Goal: Task Accomplishment & Management: Use online tool/utility

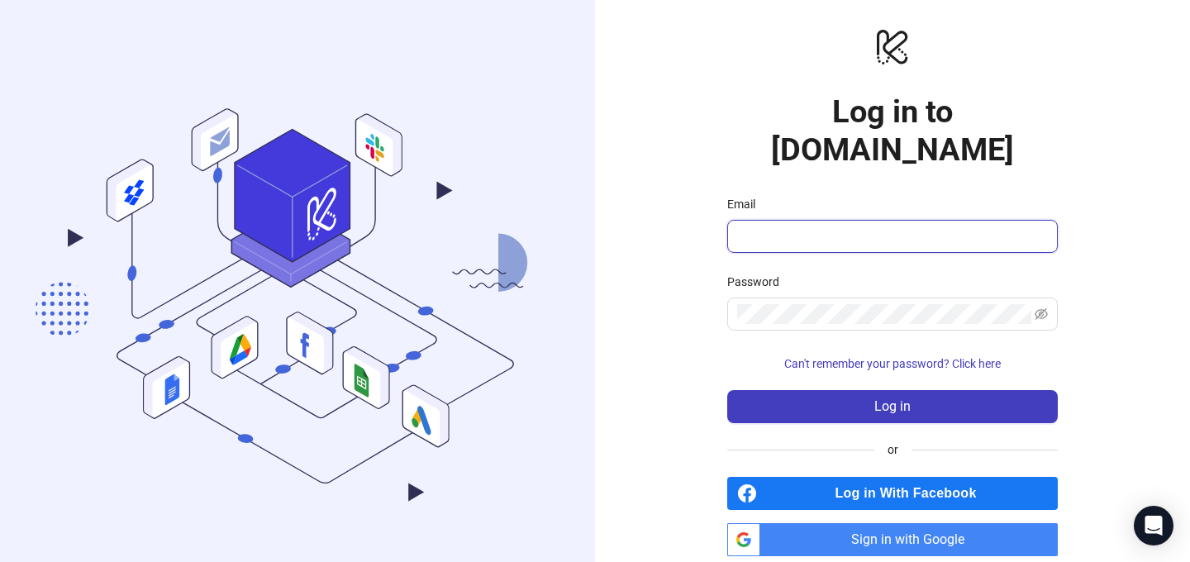
click at [884, 226] on input "Email" at bounding box center [890, 236] width 307 height 20
type input "**********"
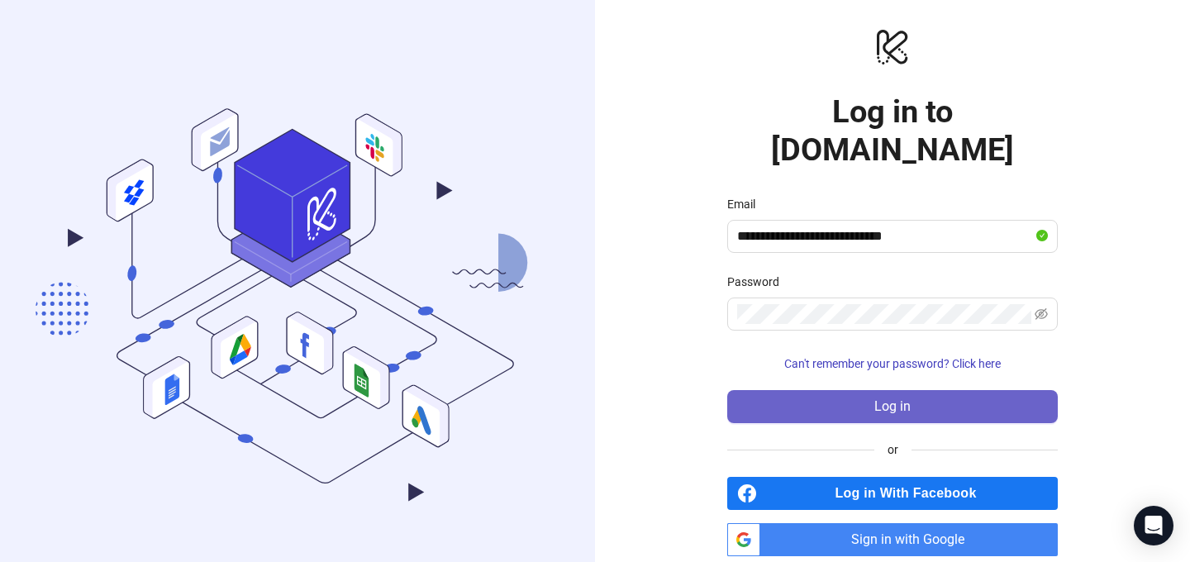
click at [793, 390] on button "Log in" at bounding box center [892, 406] width 331 height 33
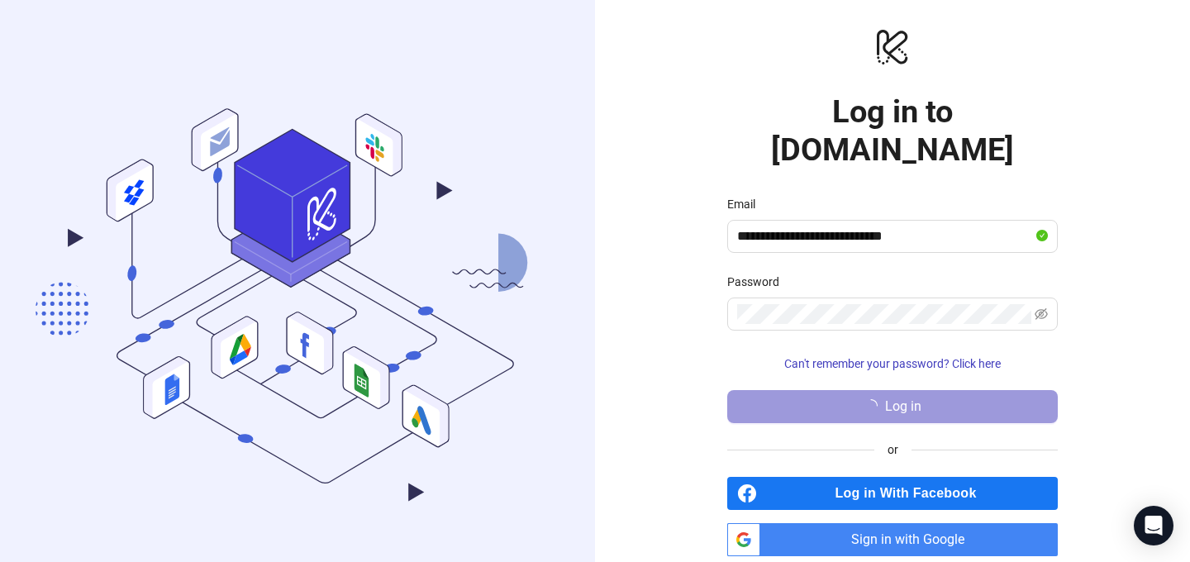
click at [793, 390] on button "Log in" at bounding box center [892, 406] width 331 height 33
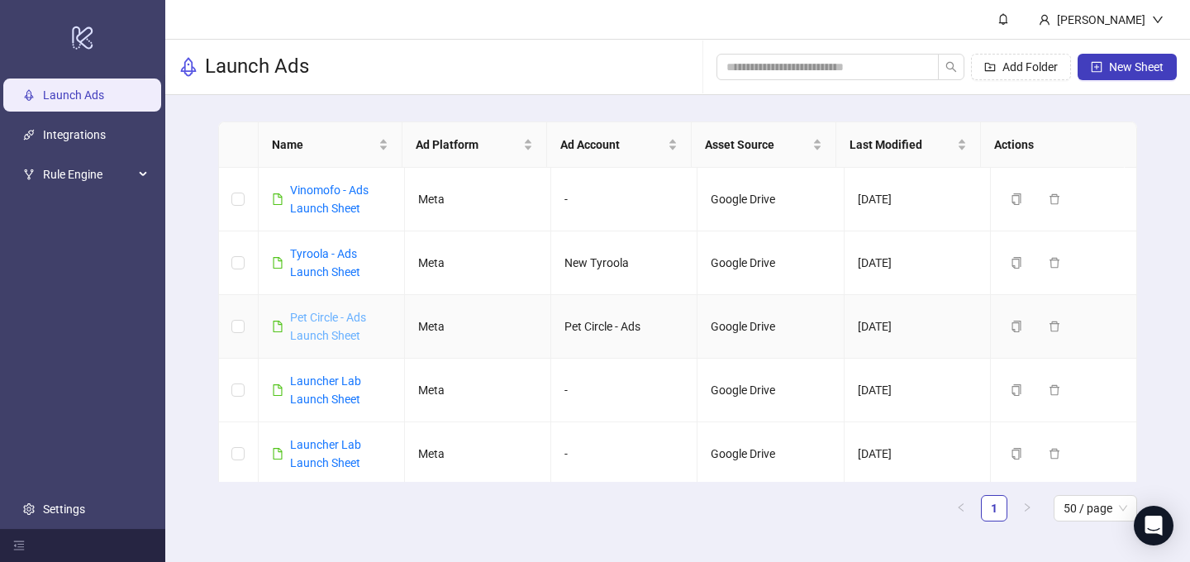
click at [338, 330] on link "Pet Circle - Ads Launch Sheet" at bounding box center [328, 326] width 76 height 31
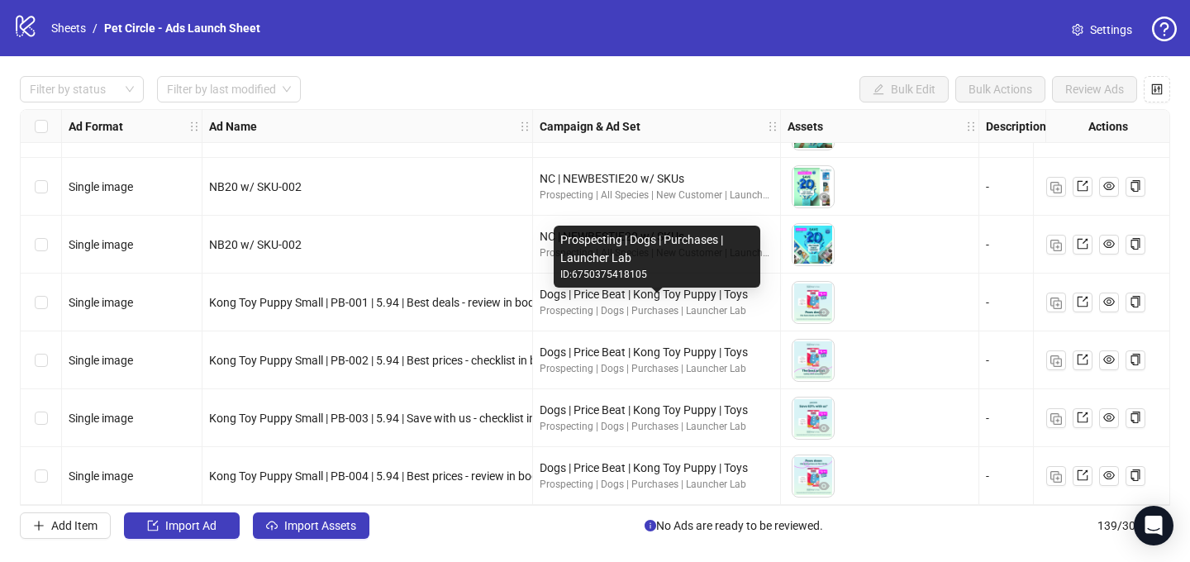
scroll to position [7686, 0]
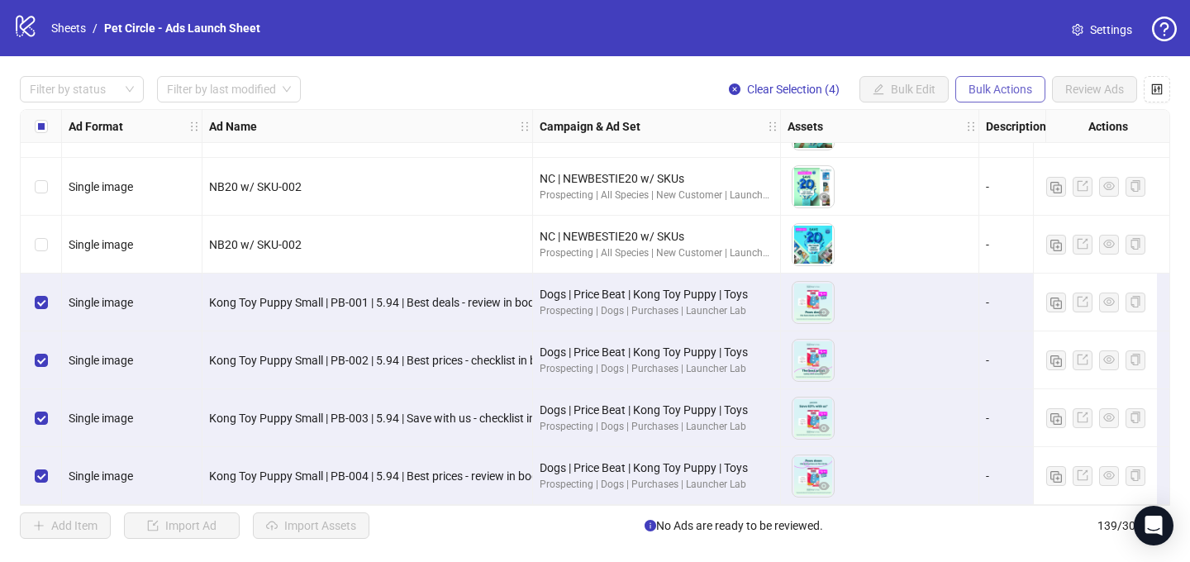
click at [992, 92] on span "Bulk Actions" at bounding box center [1001, 89] width 64 height 13
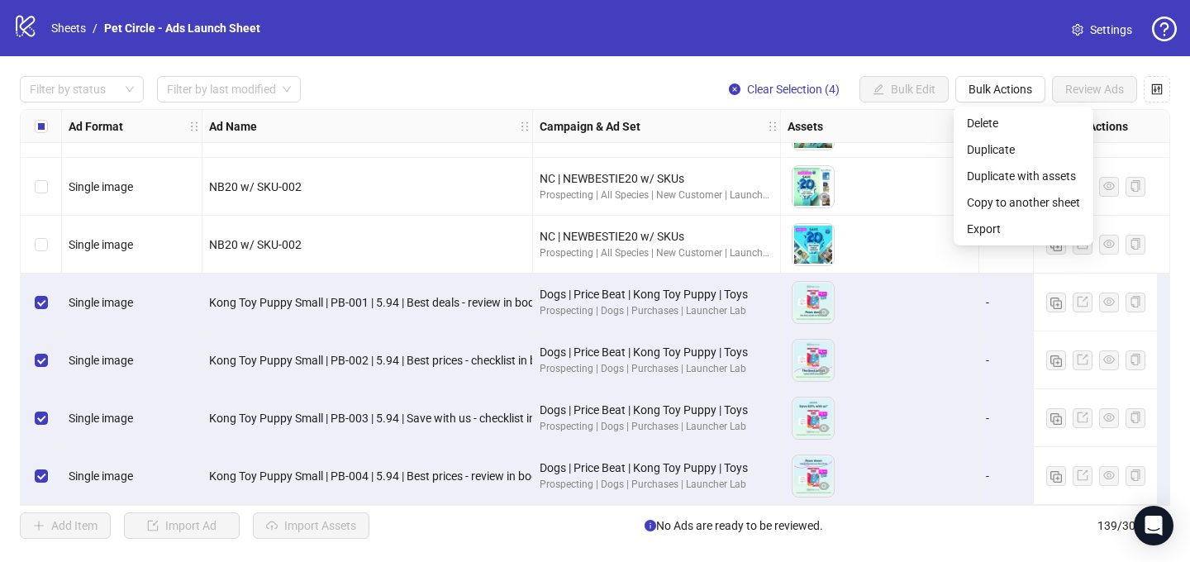
click at [538, 513] on div "Add Item Import Ad Import Assets No Ads are ready to be reviewed. 139 / 300 ite…" at bounding box center [595, 525] width 1150 height 26
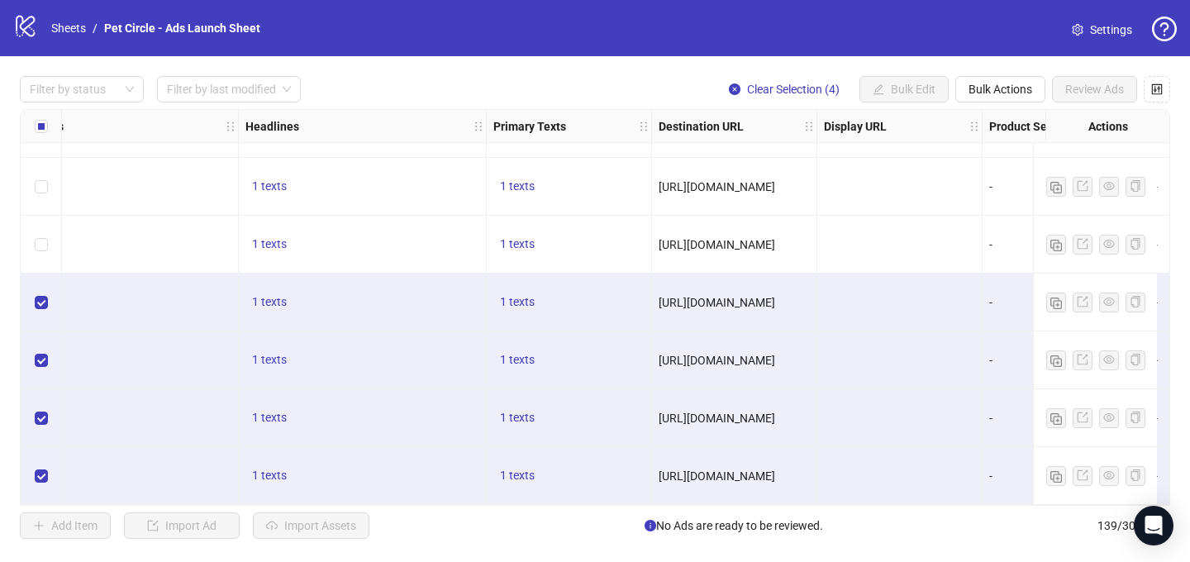
scroll to position [7686, 861]
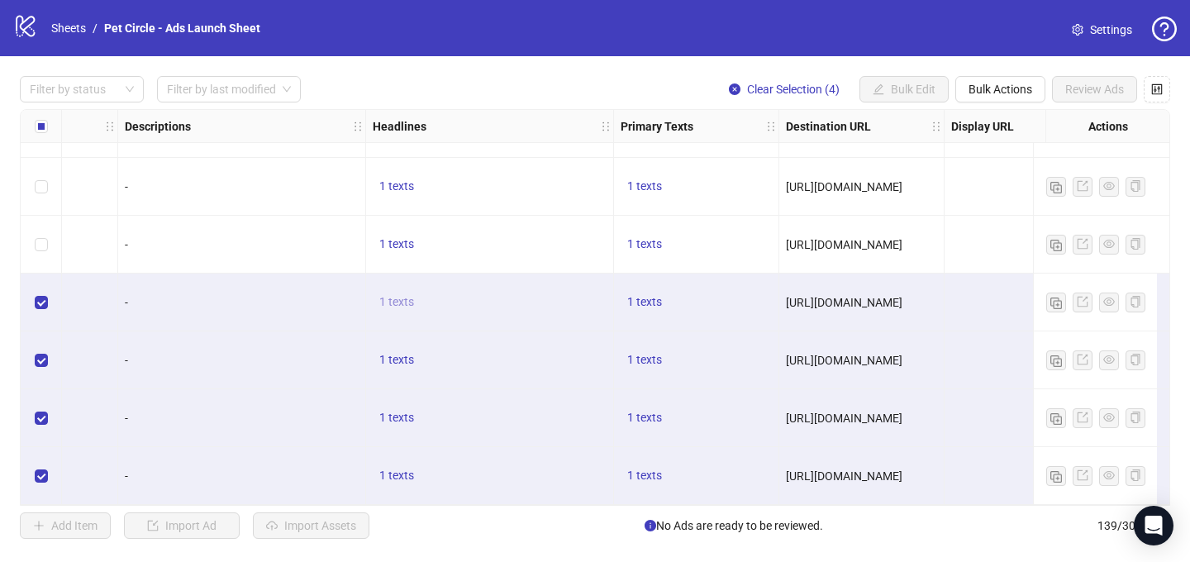
click at [402, 298] on span "1 texts" at bounding box center [396, 301] width 35 height 13
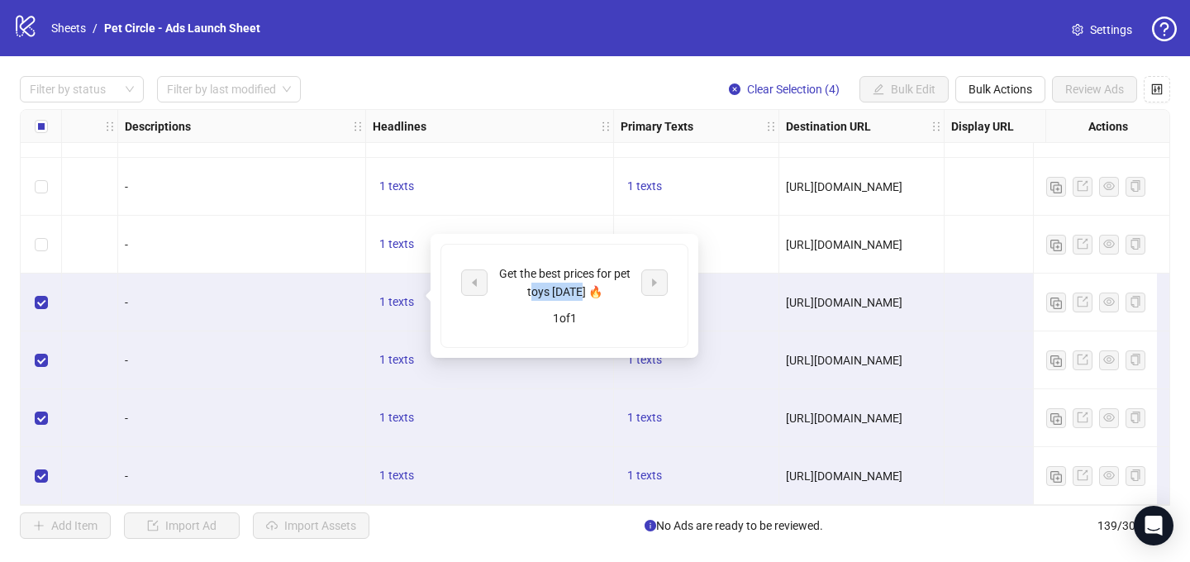
drag, startPoint x: 536, startPoint y: 293, endPoint x: 583, endPoint y: 295, distance: 48.0
click at [583, 295] on div "Get the best prices for pet toys [DATE] 🔥" at bounding box center [564, 282] width 137 height 36
click at [585, 270] on div "Get the best prices for pet toys [DATE] 🔥" at bounding box center [564, 282] width 137 height 36
drag, startPoint x: 624, startPoint y: 282, endPoint x: 551, endPoint y: 284, distance: 72.8
click at [551, 284] on div "Get the best prices for pet toys [DATE] 🔥" at bounding box center [564, 282] width 137 height 36
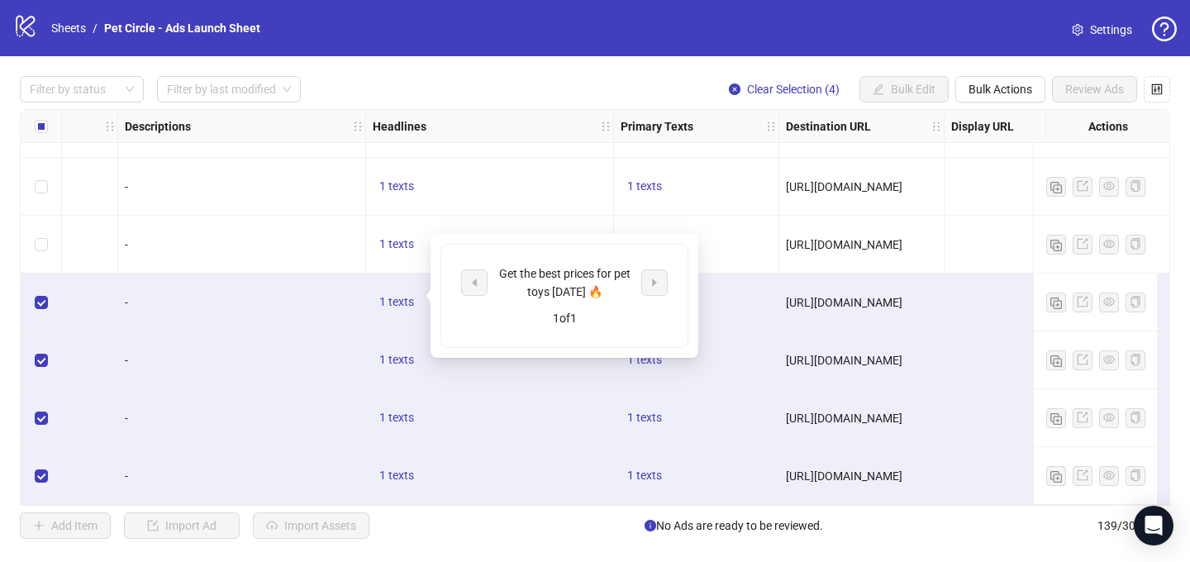
click at [440, 370] on div "1 texts" at bounding box center [490, 360] width 248 height 58
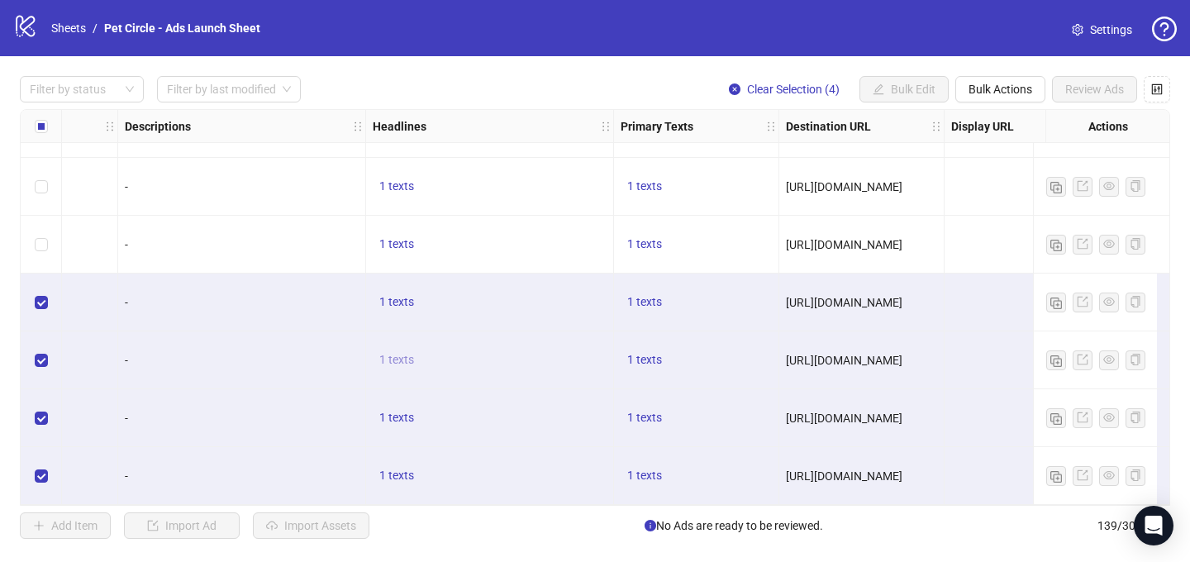
click at [405, 356] on span "1 texts" at bounding box center [396, 359] width 35 height 13
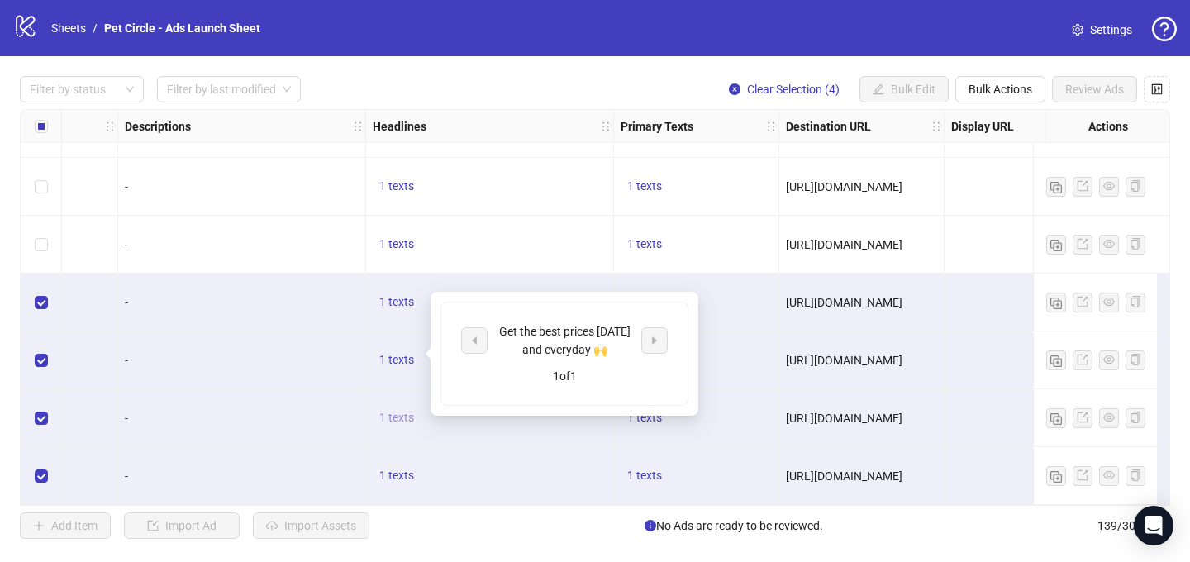
drag, startPoint x: 403, startPoint y: 379, endPoint x: 403, endPoint y: 411, distance: 32.2
click at [402, 379] on div "1 texts" at bounding box center [490, 360] width 248 height 58
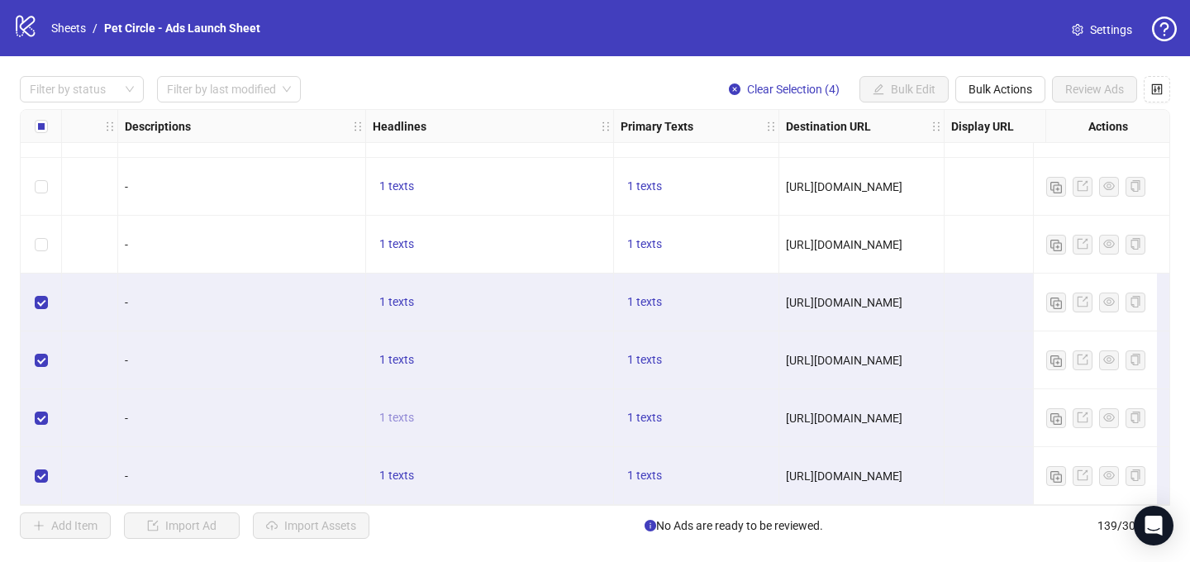
click at [403, 414] on span "1 texts" at bounding box center [396, 417] width 35 height 13
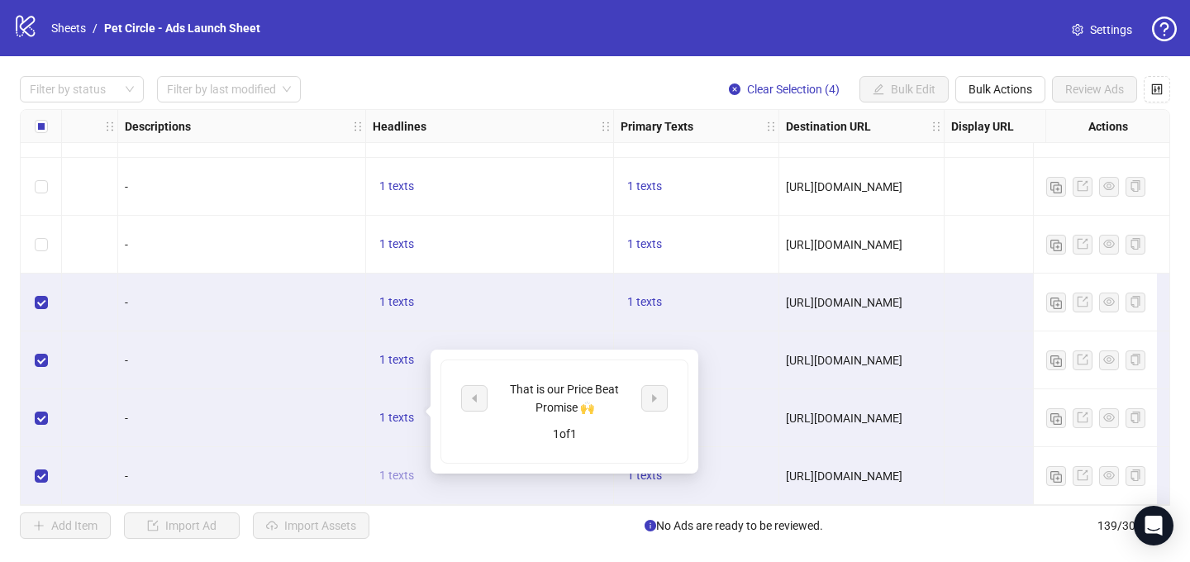
click at [398, 469] on span "1 texts" at bounding box center [396, 475] width 35 height 13
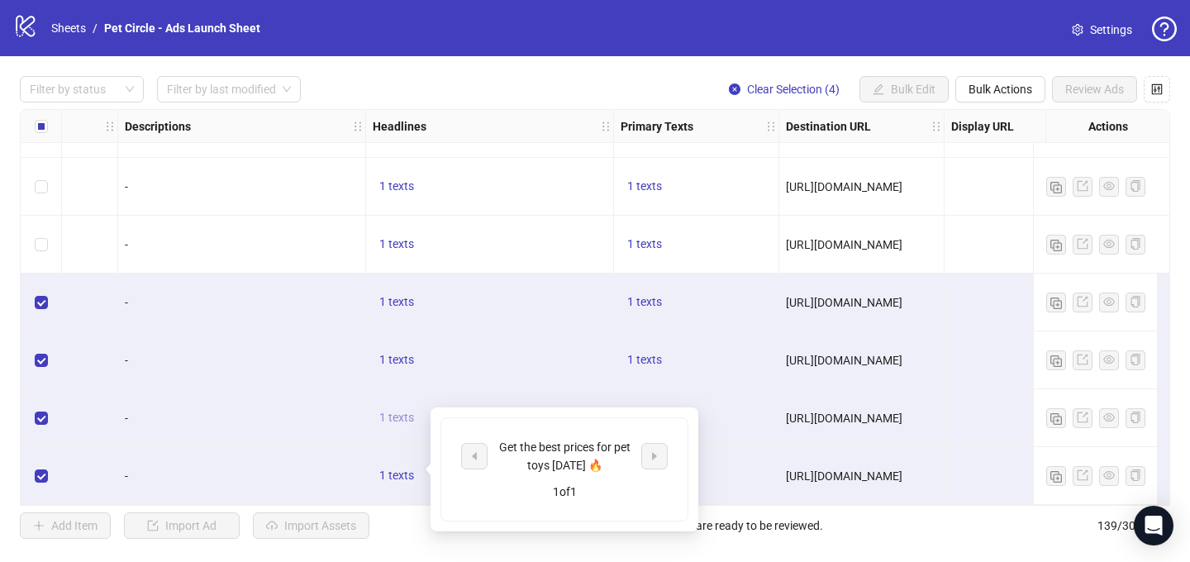
click at [404, 411] on span "1 texts" at bounding box center [396, 417] width 35 height 13
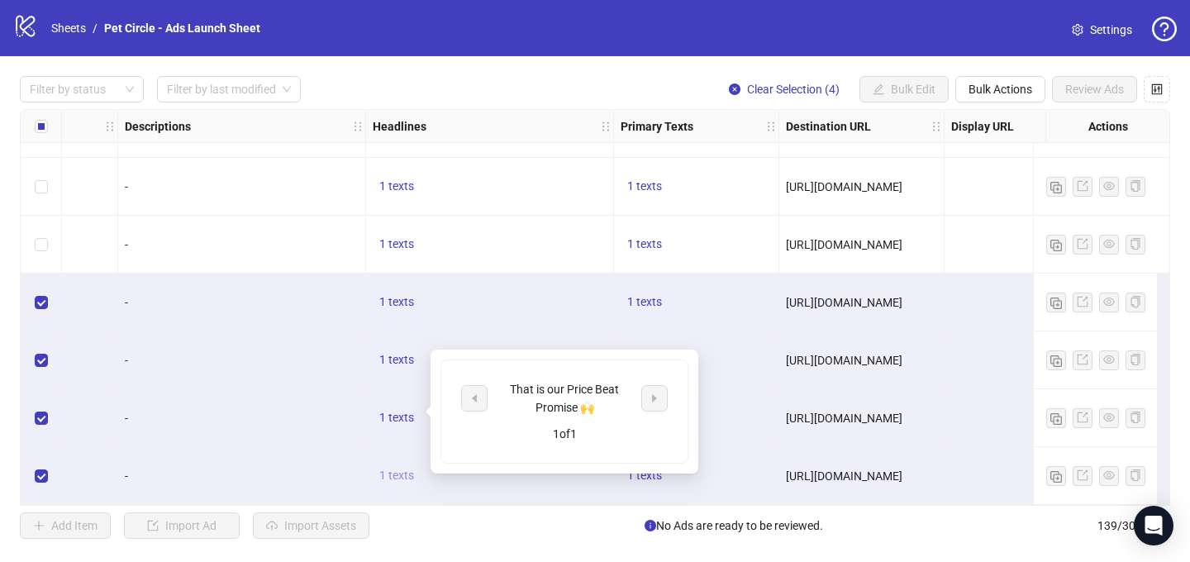
click at [407, 474] on span "1 texts" at bounding box center [396, 475] width 35 height 13
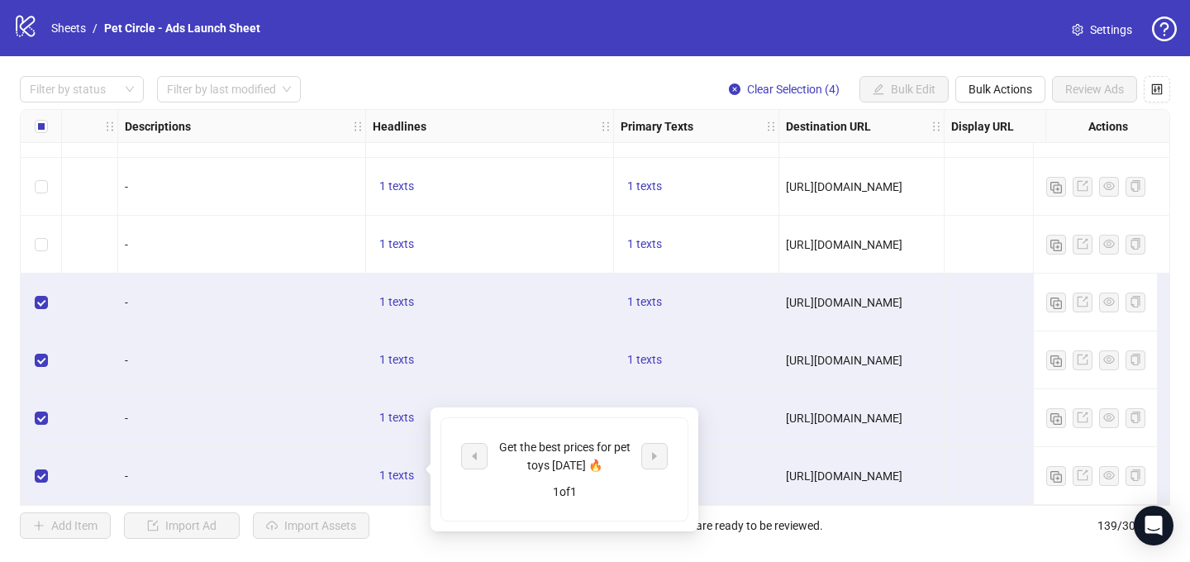
drag, startPoint x: 407, startPoint y: 412, endPoint x: 407, endPoint y: 436, distance: 24.0
click at [407, 412] on span "1 texts" at bounding box center [396, 417] width 35 height 13
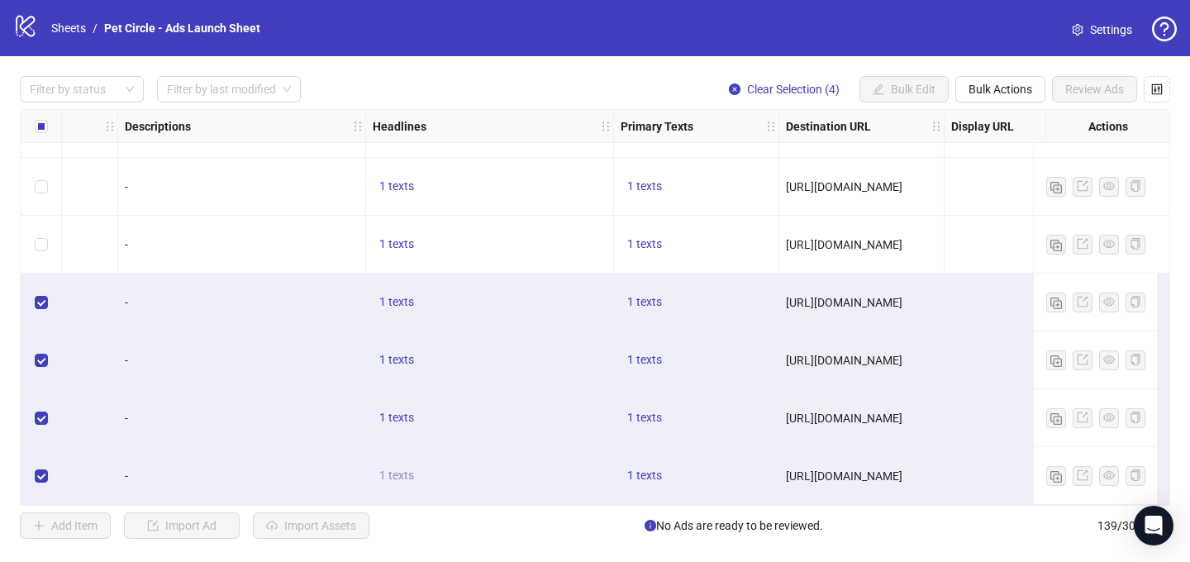
click at [405, 469] on span "1 texts" at bounding box center [396, 475] width 35 height 13
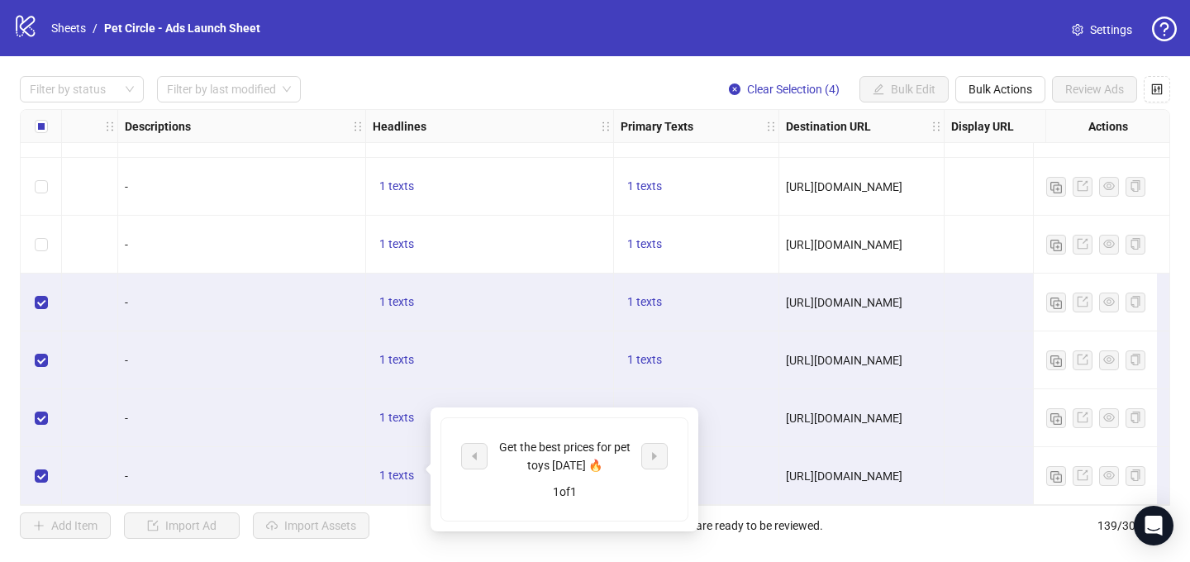
click at [403, 447] on div "1 texts" at bounding box center [490, 476] width 248 height 58
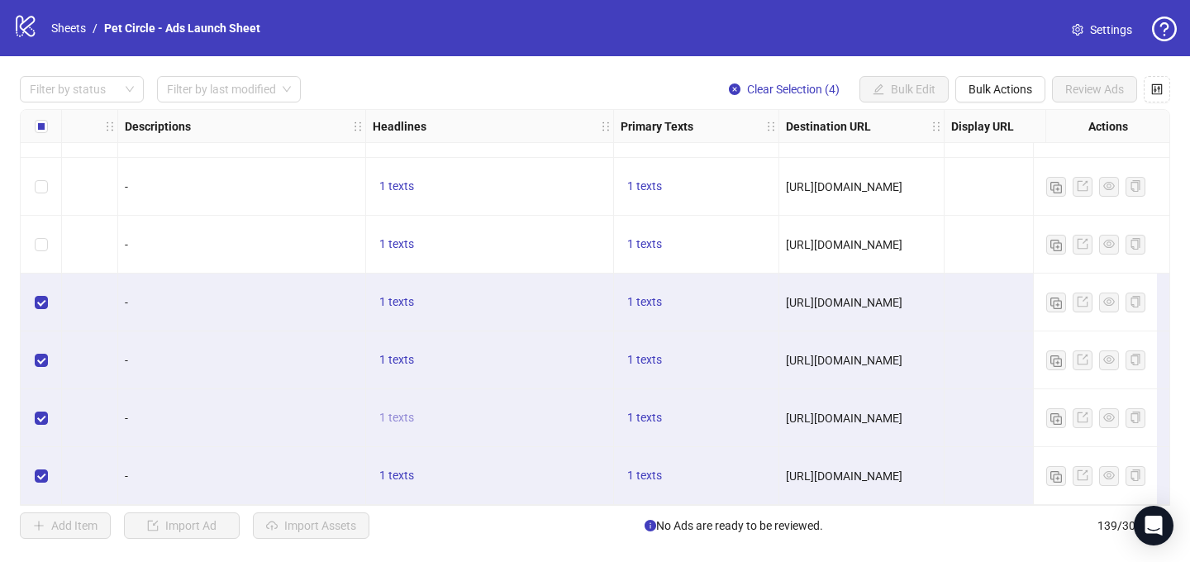
click at [409, 417] on span "1 texts" at bounding box center [396, 417] width 35 height 13
click at [406, 473] on span "1 texts" at bounding box center [396, 475] width 35 height 13
click at [749, 341] on div "1 texts" at bounding box center [696, 360] width 165 height 58
click at [649, 295] on span "1 texts" at bounding box center [644, 301] width 35 height 13
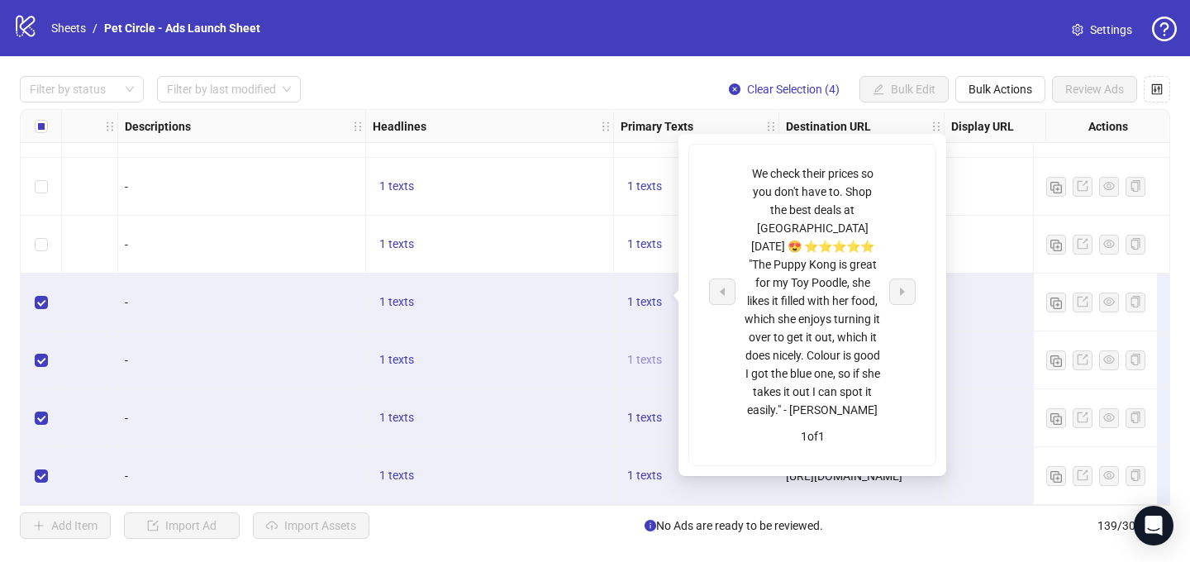
click at [645, 353] on span "1 texts" at bounding box center [644, 359] width 35 height 13
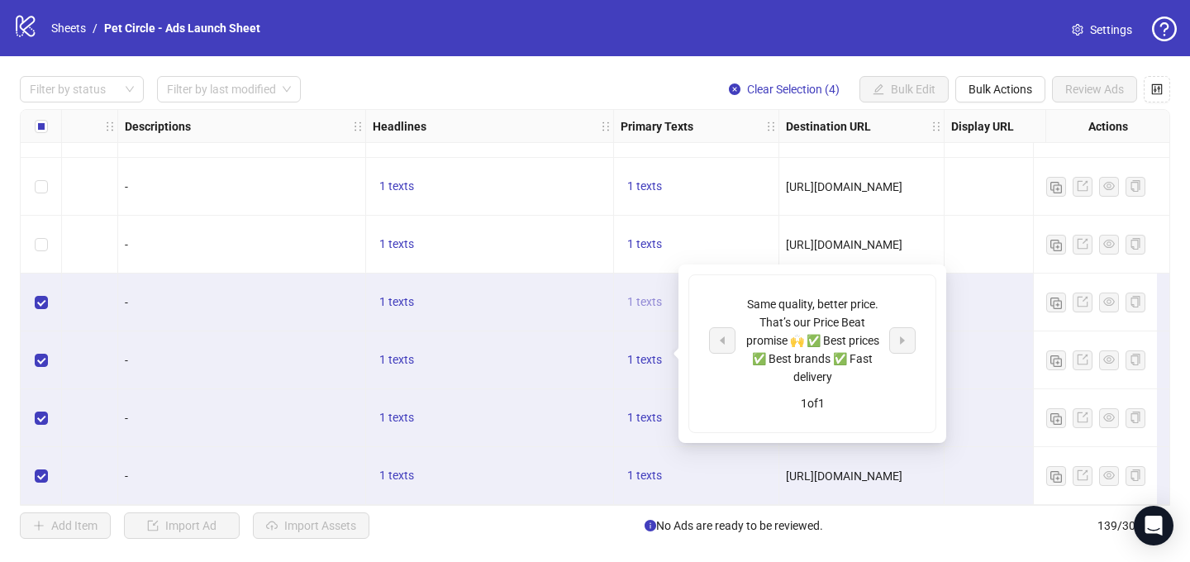
click at [641, 295] on span "1 texts" at bounding box center [644, 301] width 35 height 13
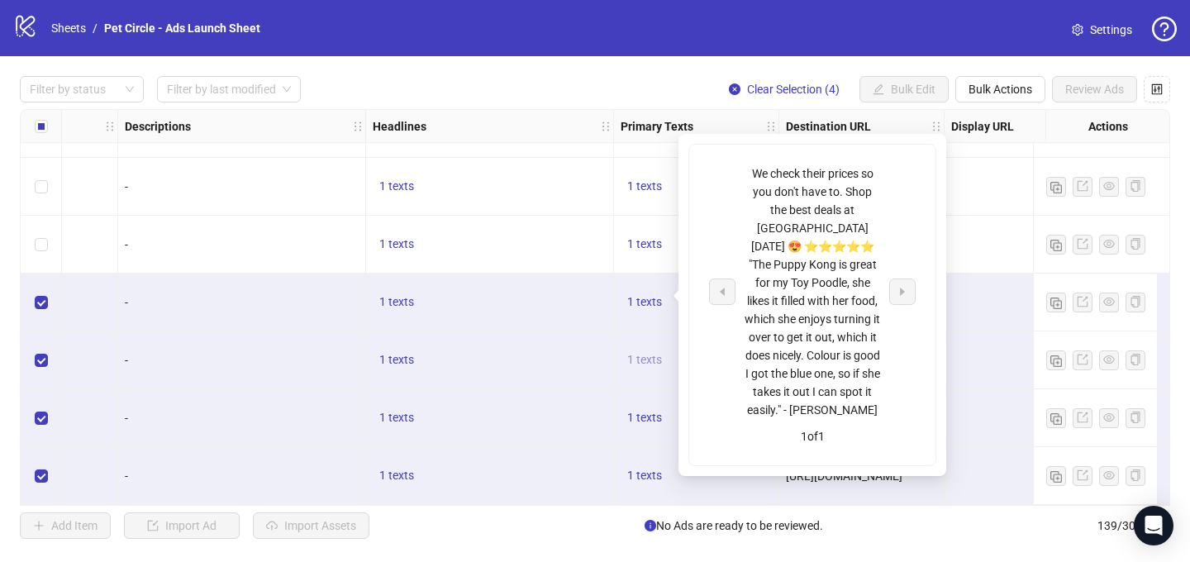
click at [649, 356] on span "1 texts" at bounding box center [644, 359] width 35 height 13
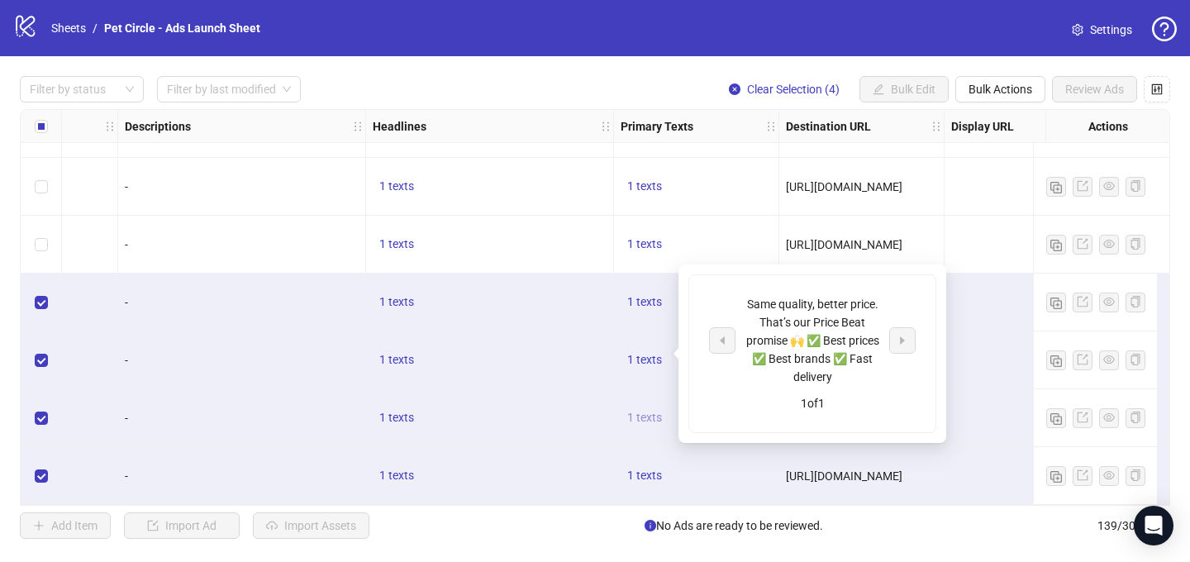
click at [651, 411] on span "1 texts" at bounding box center [644, 417] width 35 height 13
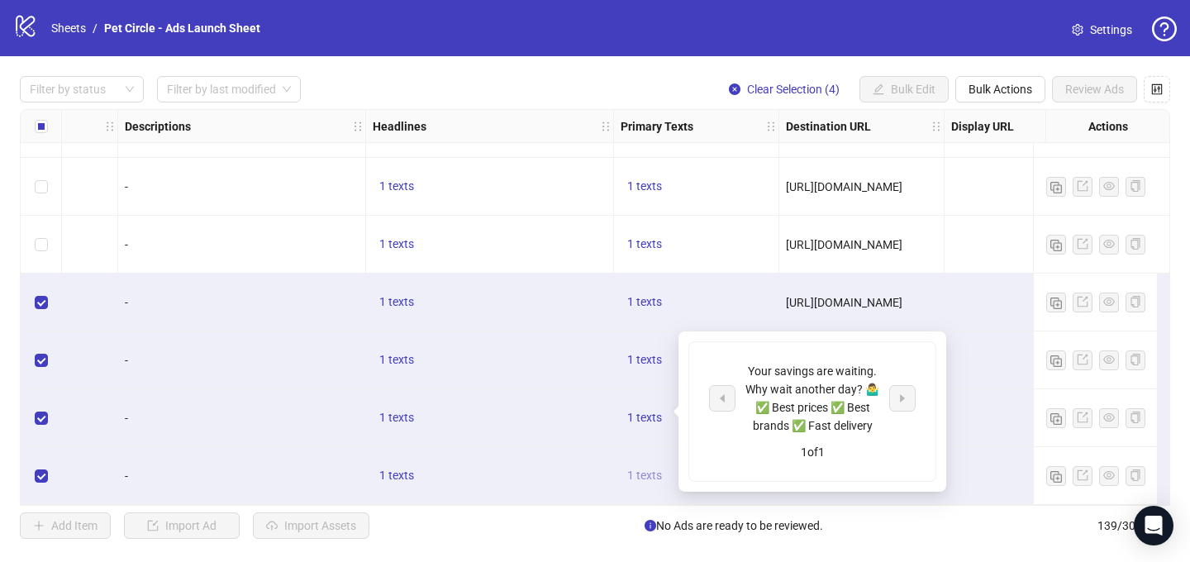
click at [650, 469] on span "1 texts" at bounding box center [644, 475] width 35 height 13
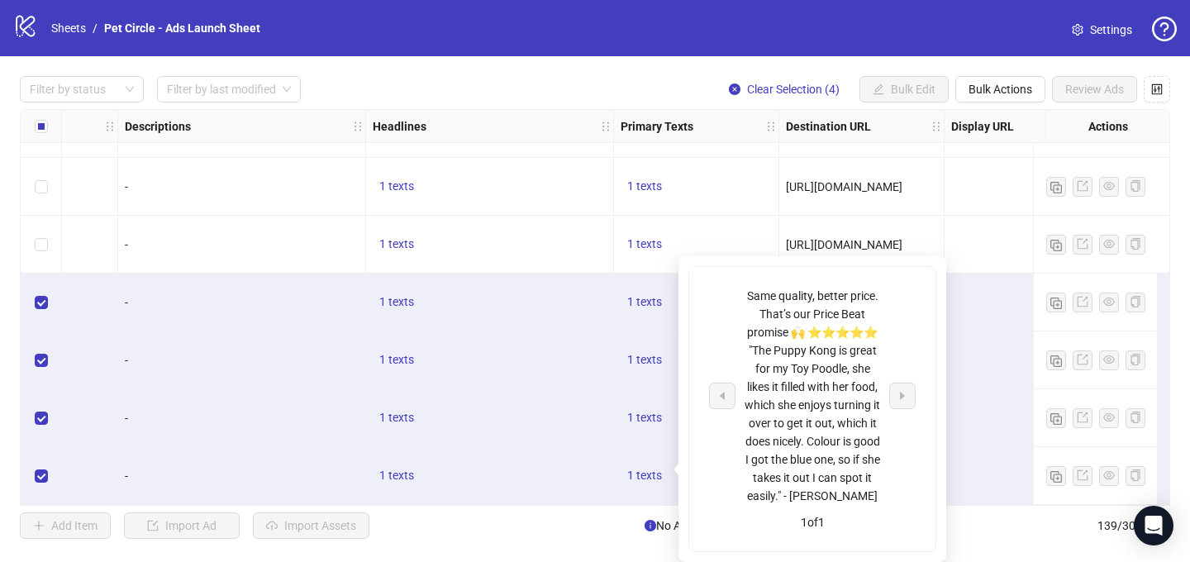
click at [581, 427] on div "1 texts" at bounding box center [490, 418] width 248 height 58
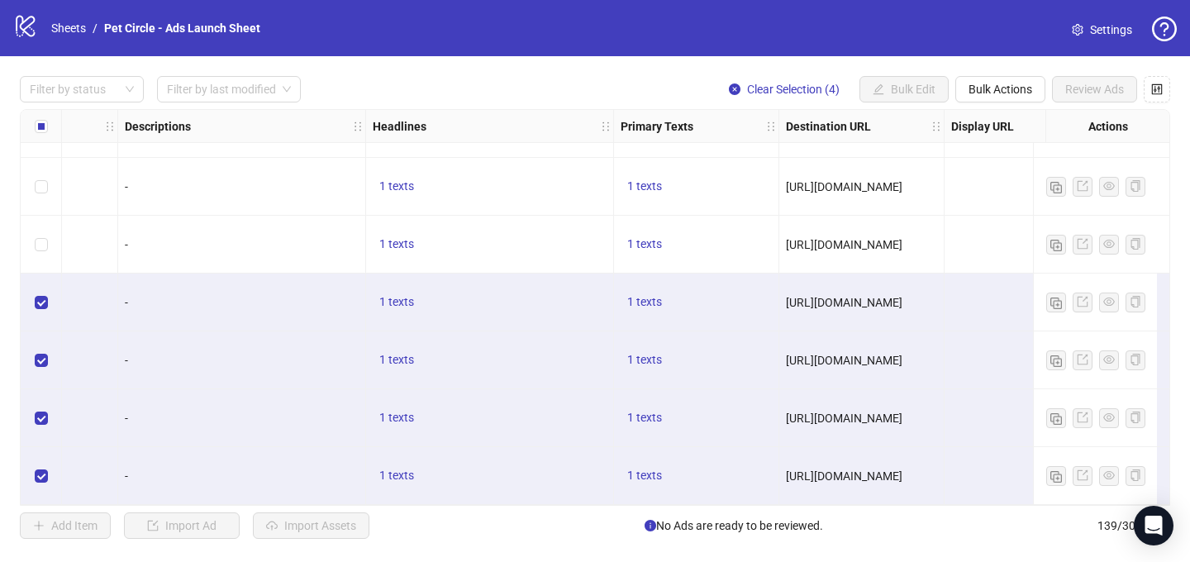
click at [569, 507] on div "**********" at bounding box center [595, 307] width 1190 height 503
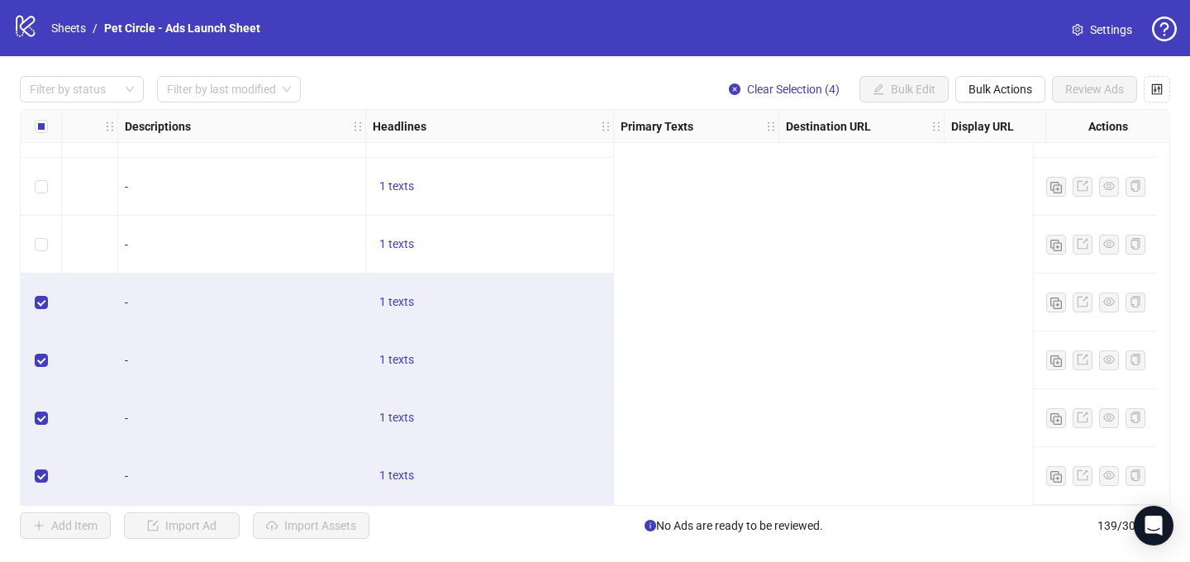
scroll to position [7686, 0]
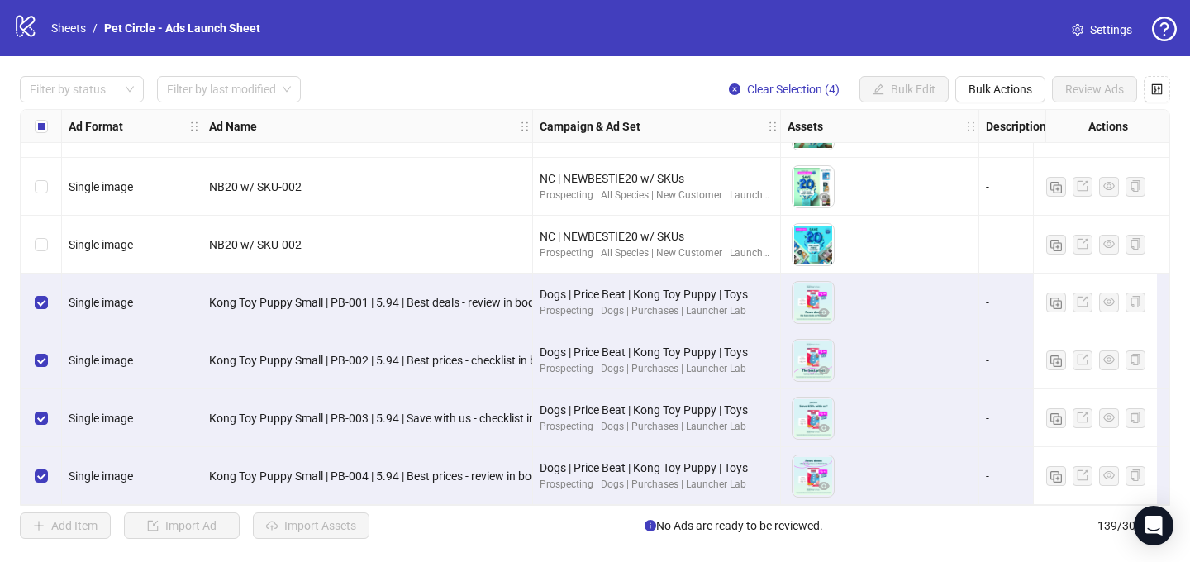
drag, startPoint x: 965, startPoint y: 294, endPoint x: 984, endPoint y: 294, distance: 18.2
click at [966, 294] on div "To pick up a draggable item, press the space bar. While dragging, use the arrow…" at bounding box center [880, 302] width 184 height 51
drag, startPoint x: 986, startPoint y: 292, endPoint x: 990, endPoint y: 302, distance: 11.5
click at [990, 302] on div "-" at bounding box center [1103, 302] width 234 height 18
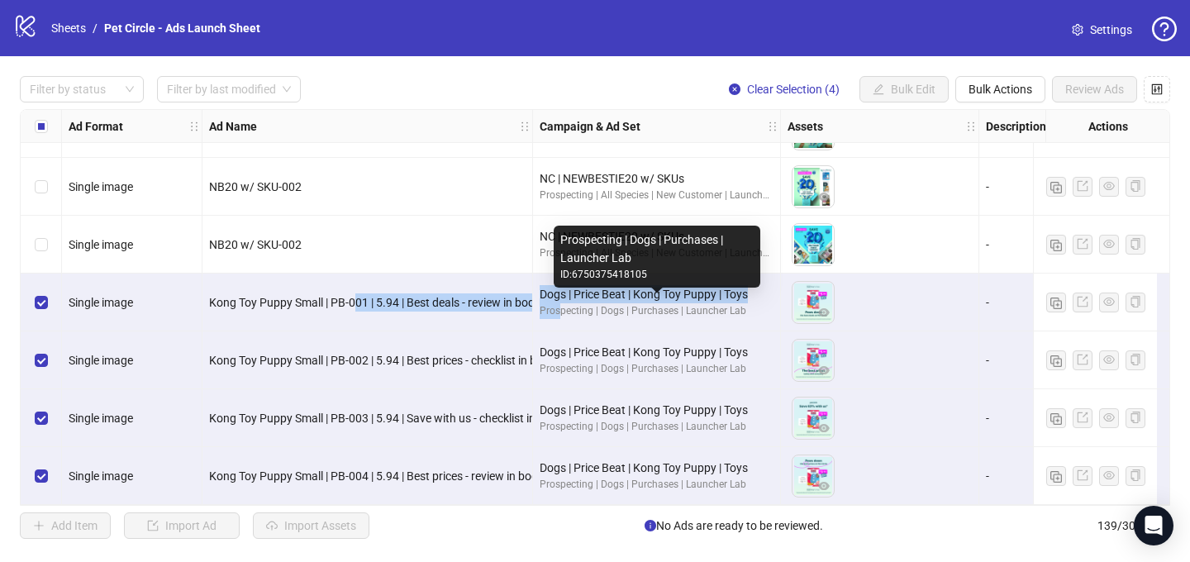
drag, startPoint x: 364, startPoint y: 296, endPoint x: 557, endPoint y: 300, distance: 193.4
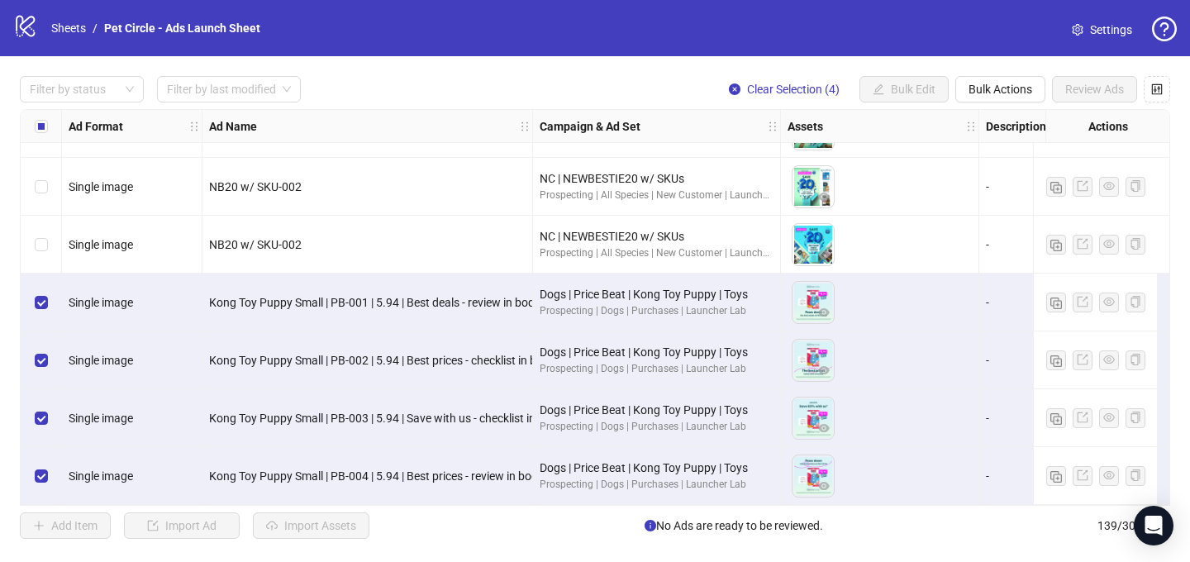
click at [332, 296] on span "Kong Toy Puppy Small | PB-001 | 5.94 | Best deals - review in body" at bounding box center [374, 302] width 331 height 13
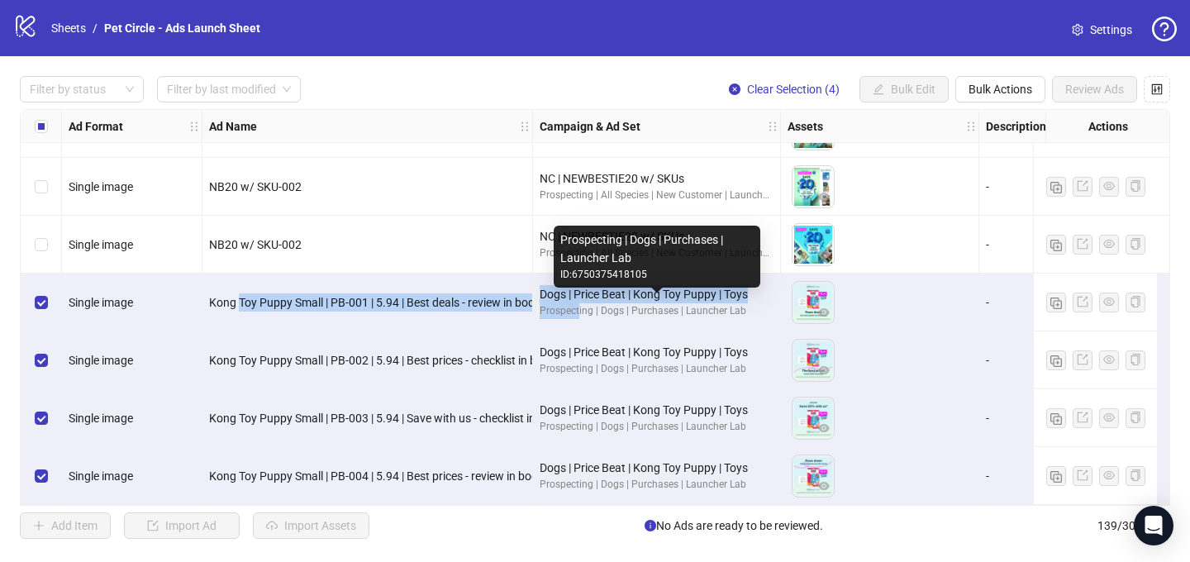
drag, startPoint x: 239, startPoint y: 298, endPoint x: 576, endPoint y: 305, distance: 337.3
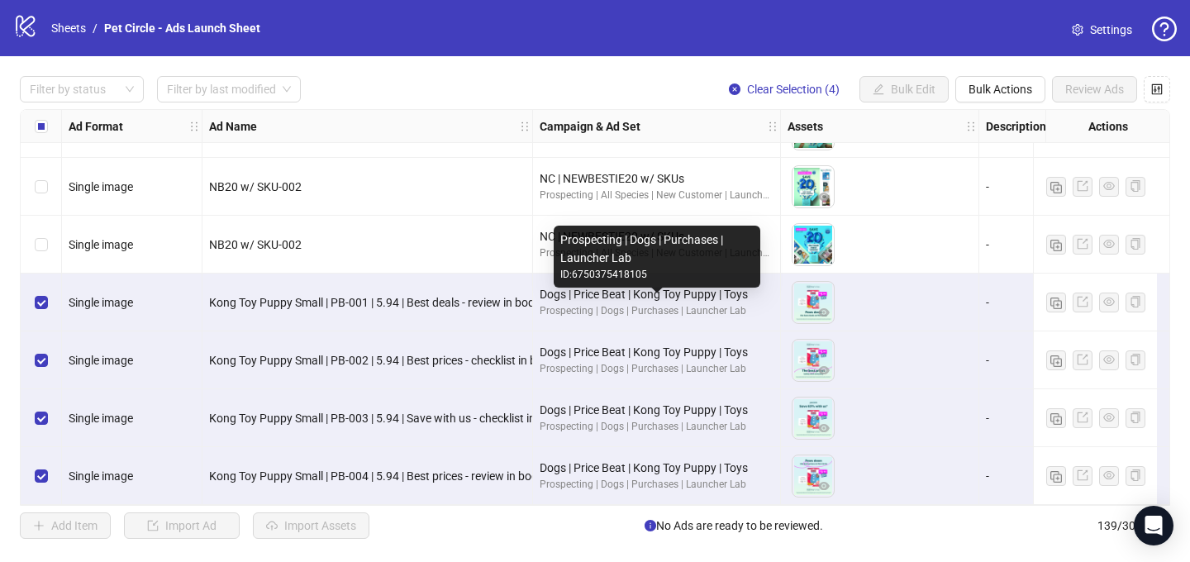
click at [452, 300] on span "Kong Toy Puppy Small | PB-001 | 5.94 | Best deals - review in body" at bounding box center [374, 302] width 331 height 13
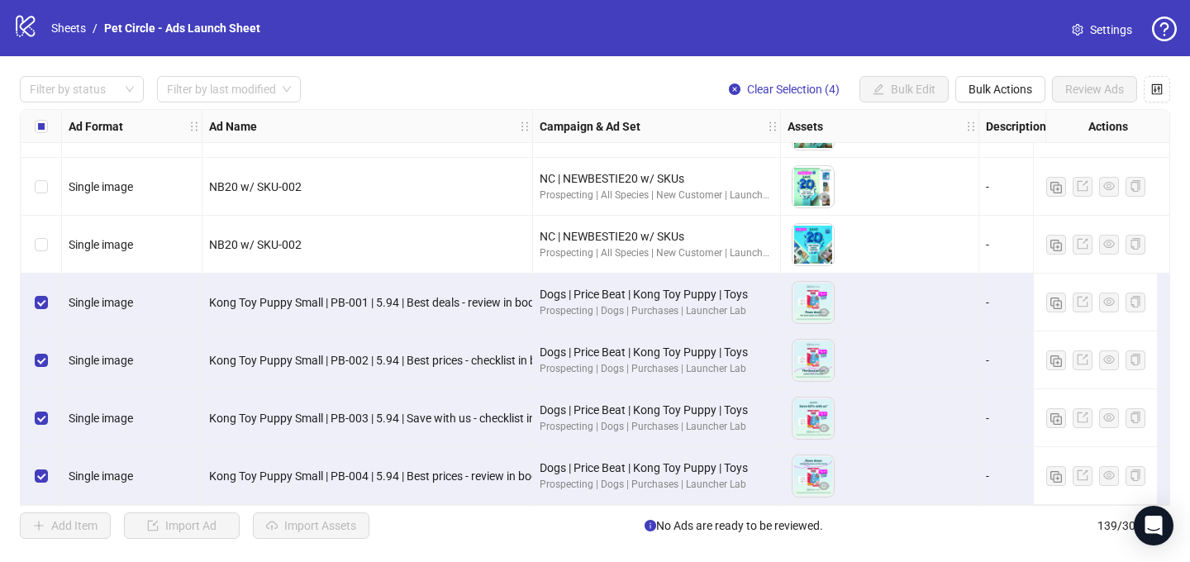
click at [396, 296] on span "Kong Toy Puppy Small | PB-001 | 5.94 | Best deals - review in body" at bounding box center [374, 302] width 331 height 13
drag, startPoint x: 402, startPoint y: 296, endPoint x: 379, endPoint y: 295, distance: 22.3
click at [379, 296] on span "Kong Toy Puppy Small | PB-001 | 5.94 | Best deals - review in body" at bounding box center [374, 302] width 331 height 13
click at [398, 298] on span "Kong Toy Puppy Small | PB-001 | 5.94 | Best deals - review in body" at bounding box center [374, 302] width 331 height 13
drag, startPoint x: 409, startPoint y: 294, endPoint x: 461, endPoint y: 298, distance: 52.2
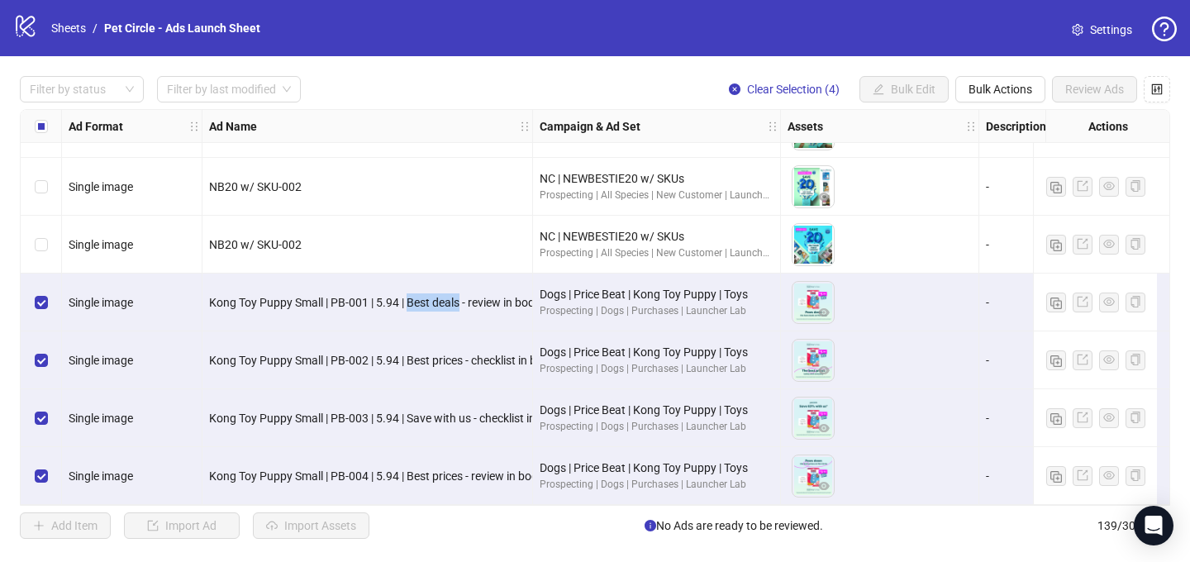
click at [461, 298] on span "Kong Toy Puppy Small | PB-001 | 5.94 | Best deals - review in body" at bounding box center [374, 302] width 331 height 13
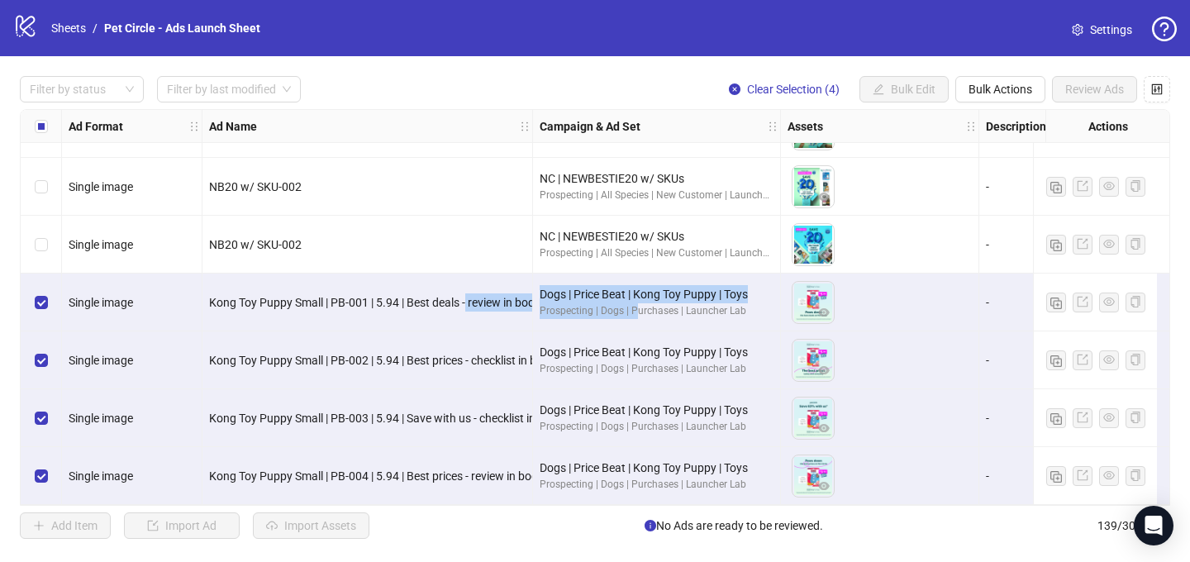
drag, startPoint x: 467, startPoint y: 293, endPoint x: 636, endPoint y: 300, distance: 169.6
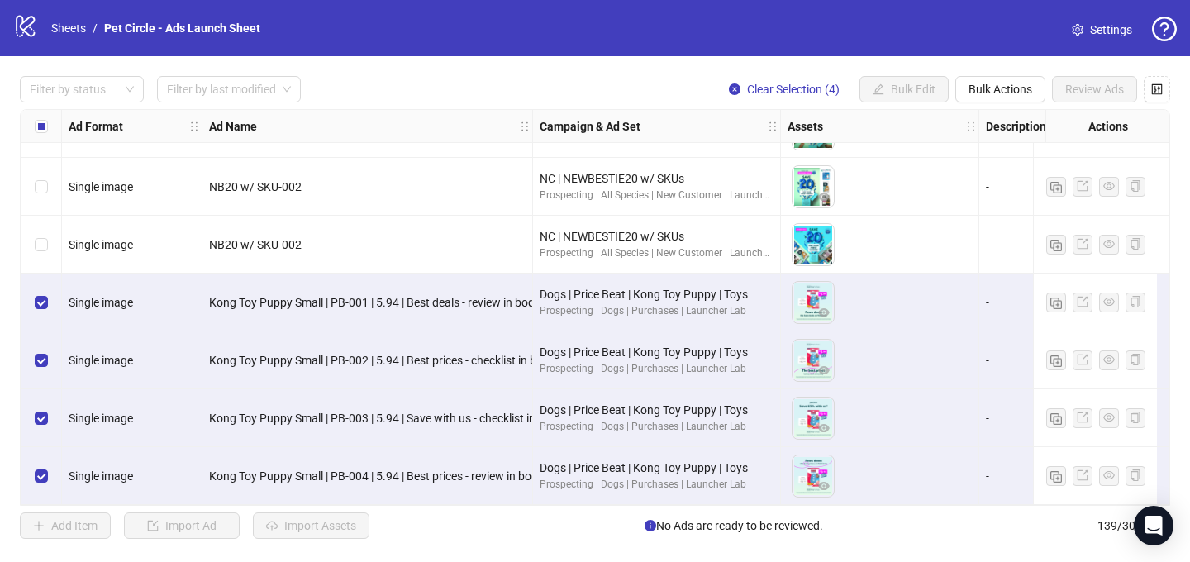
click at [468, 312] on div "Kong Toy Puppy Small | PB-001 | 5.94 | Best deals - review in body" at bounding box center [367, 303] width 331 height 58
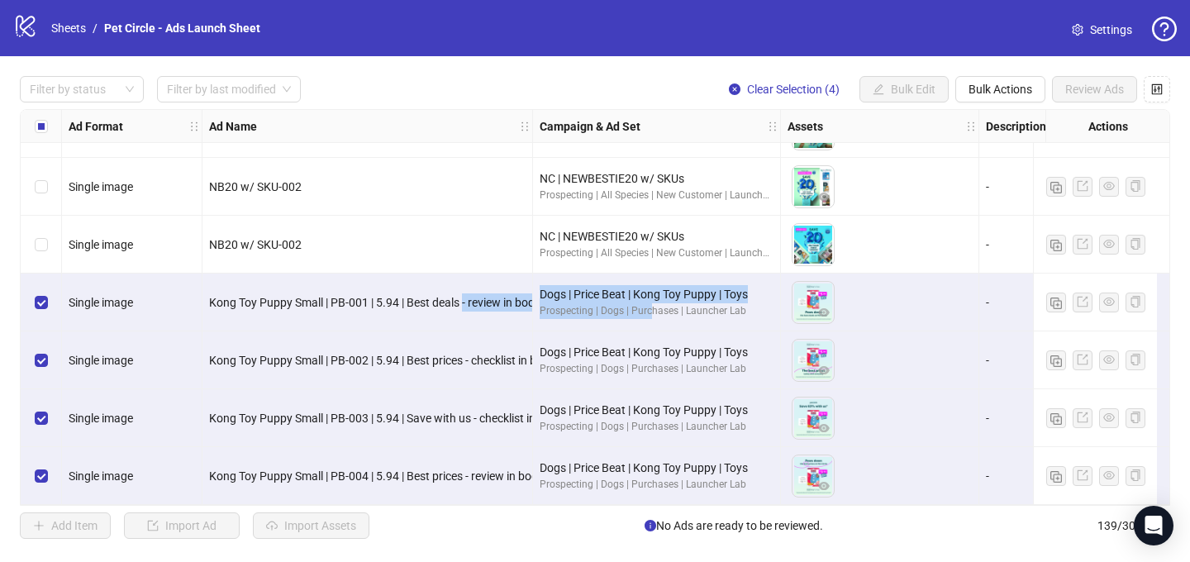
drag, startPoint x: 464, startPoint y: 295, endPoint x: 650, endPoint y: 307, distance: 185.5
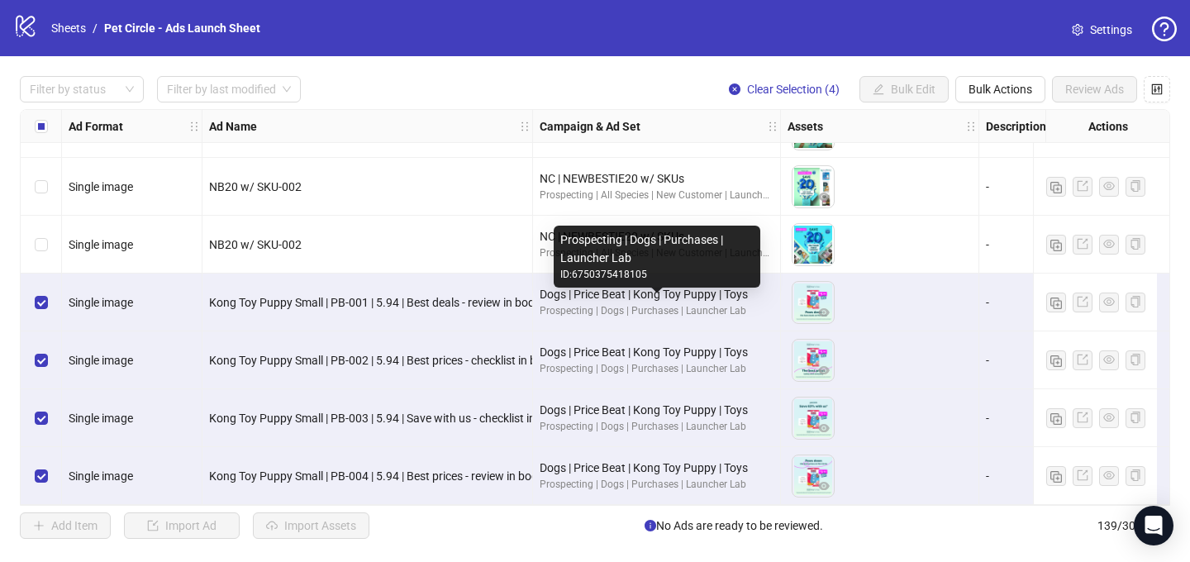
click at [465, 298] on span "Kong Toy Puppy Small | PB-001 | 5.94 | Best deals - review in body" at bounding box center [374, 302] width 331 height 13
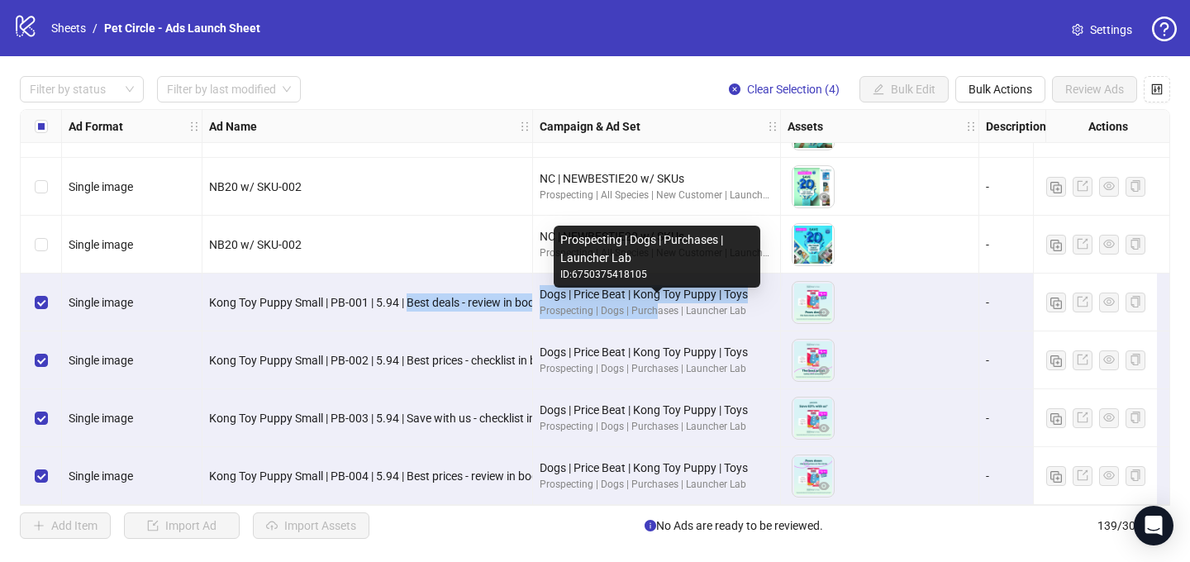
drag, startPoint x: 410, startPoint y: 294, endPoint x: 654, endPoint y: 309, distance: 244.3
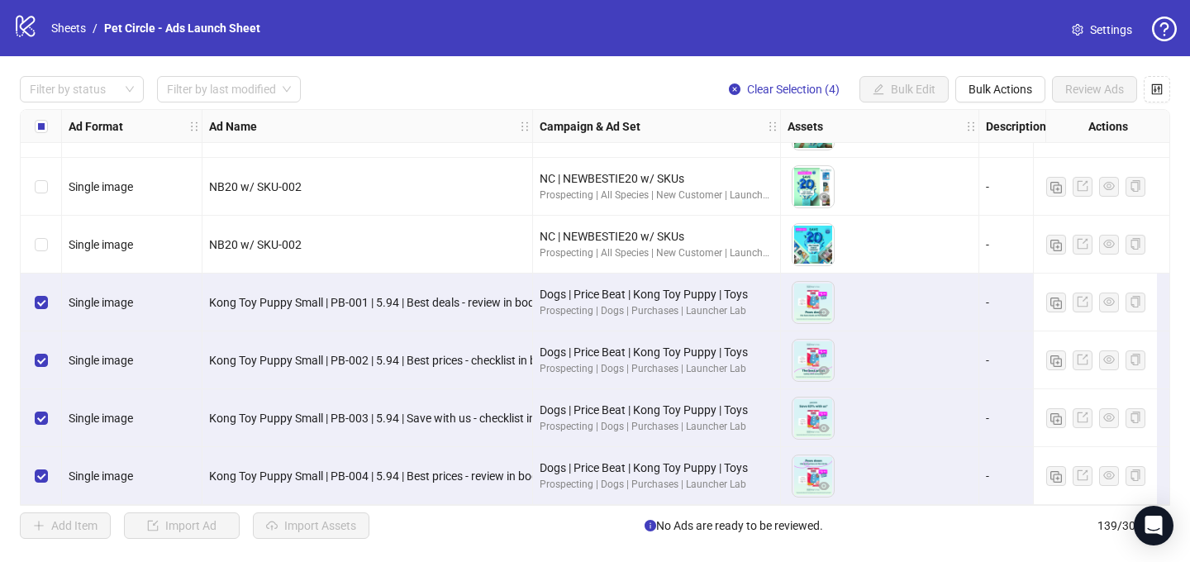
click at [445, 334] on div "Kong Toy Puppy Small | PB-002 | 5.94 | Best prices - checklist in body" at bounding box center [367, 360] width 331 height 58
drag, startPoint x: 470, startPoint y: 295, endPoint x: 534, endPoint y: 297, distance: 63.7
click at [526, 296] on span "Kong Toy Puppy Small | PB-001 | 5.94 | Best deals - review in body" at bounding box center [374, 302] width 331 height 13
click at [585, 37] on div "logo/logo-mobile Sheets / Pet Circle - Ads Launch Sheet Settings" at bounding box center [595, 28] width 1164 height 30
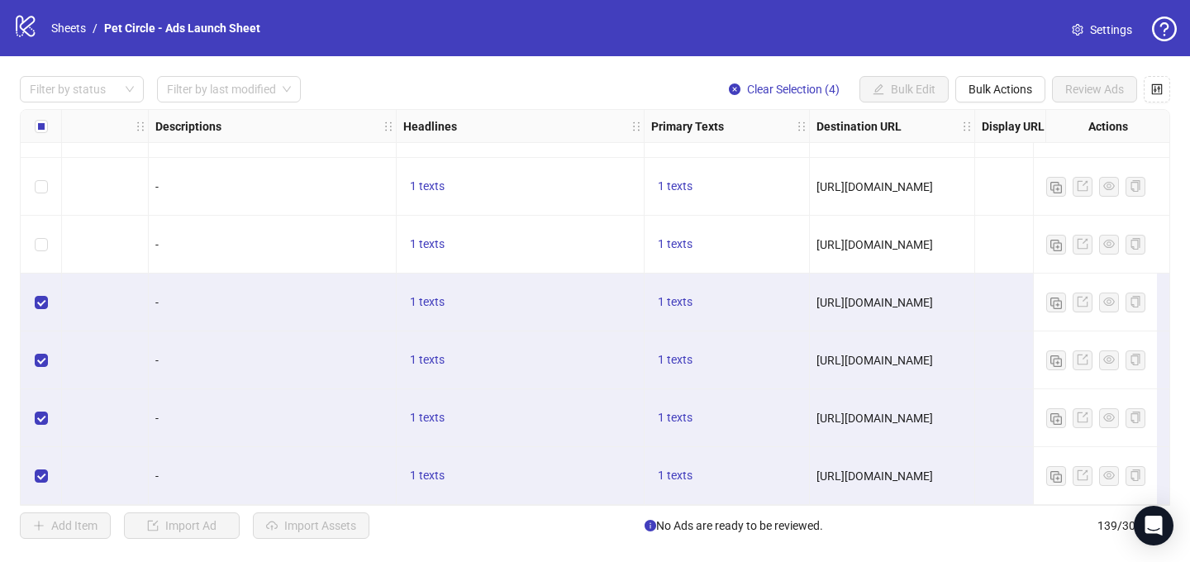
scroll to position [7686, 812]
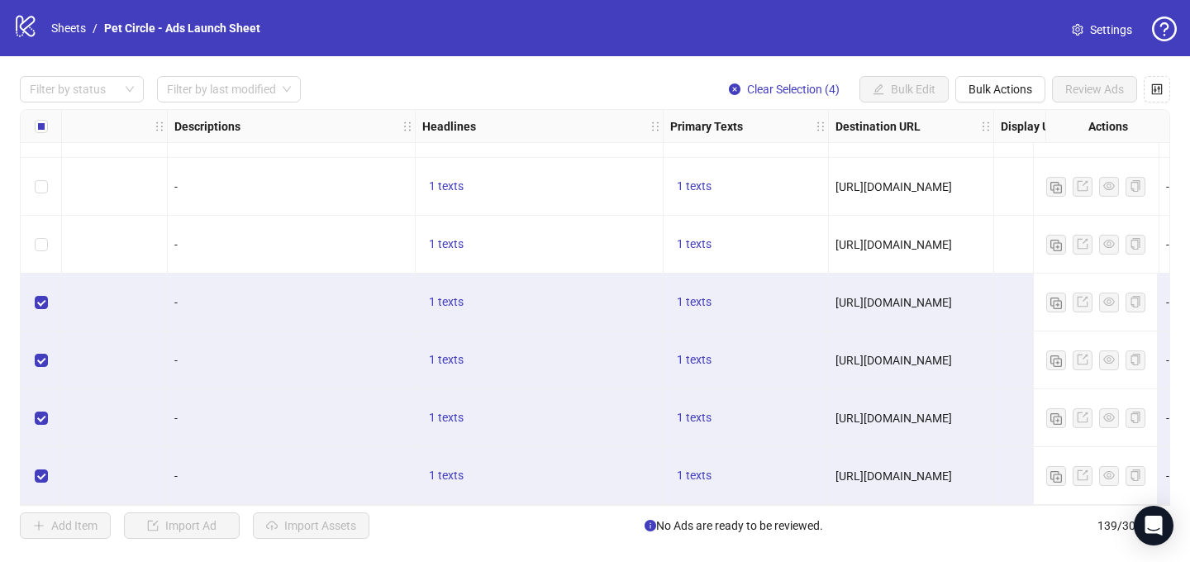
click at [479, 296] on div "1 texts" at bounding box center [539, 303] width 234 height 20
click at [450, 295] on span "1 texts" at bounding box center [446, 301] width 35 height 13
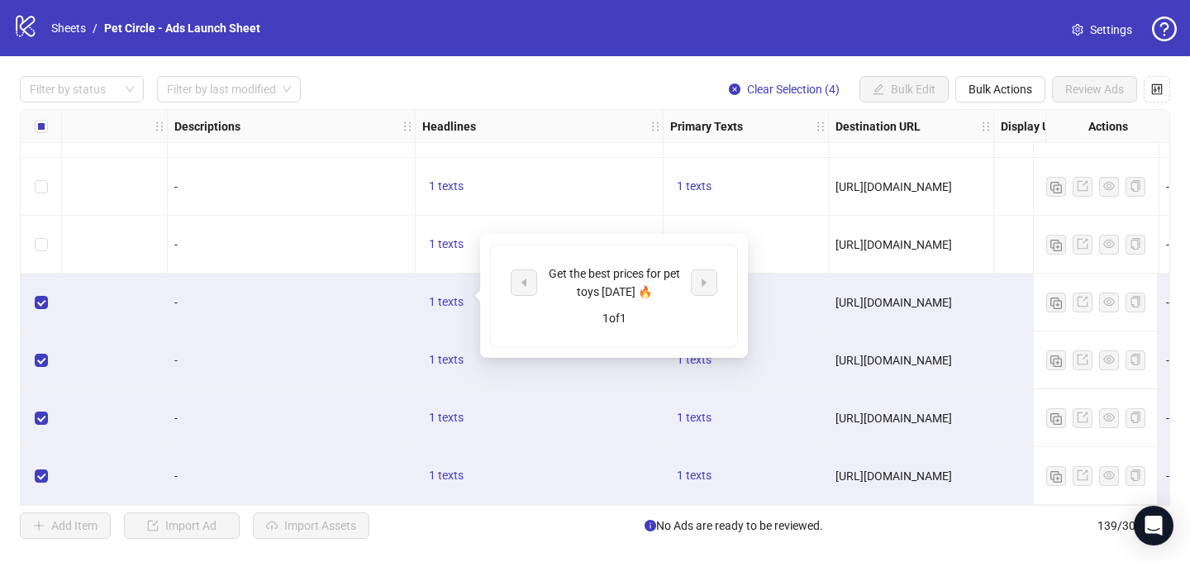
click at [777, 317] on div "1 texts" at bounding box center [746, 303] width 165 height 58
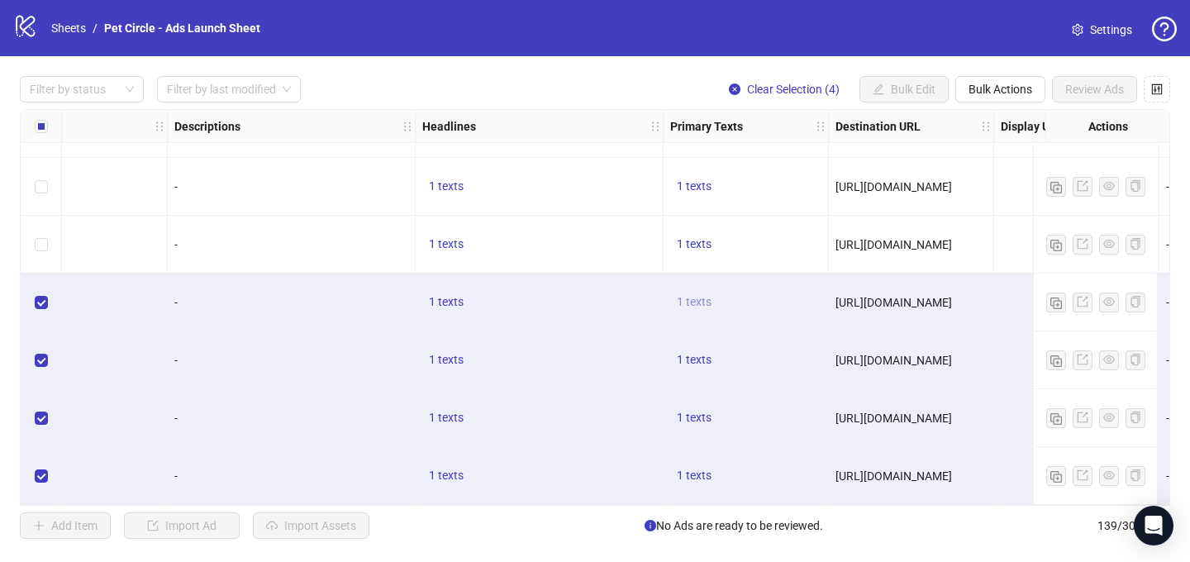
click at [696, 297] on span "1 texts" at bounding box center [694, 301] width 35 height 13
click at [451, 322] on div "1 texts" at bounding box center [540, 303] width 248 height 58
click at [446, 295] on span "1 texts" at bounding box center [446, 301] width 35 height 13
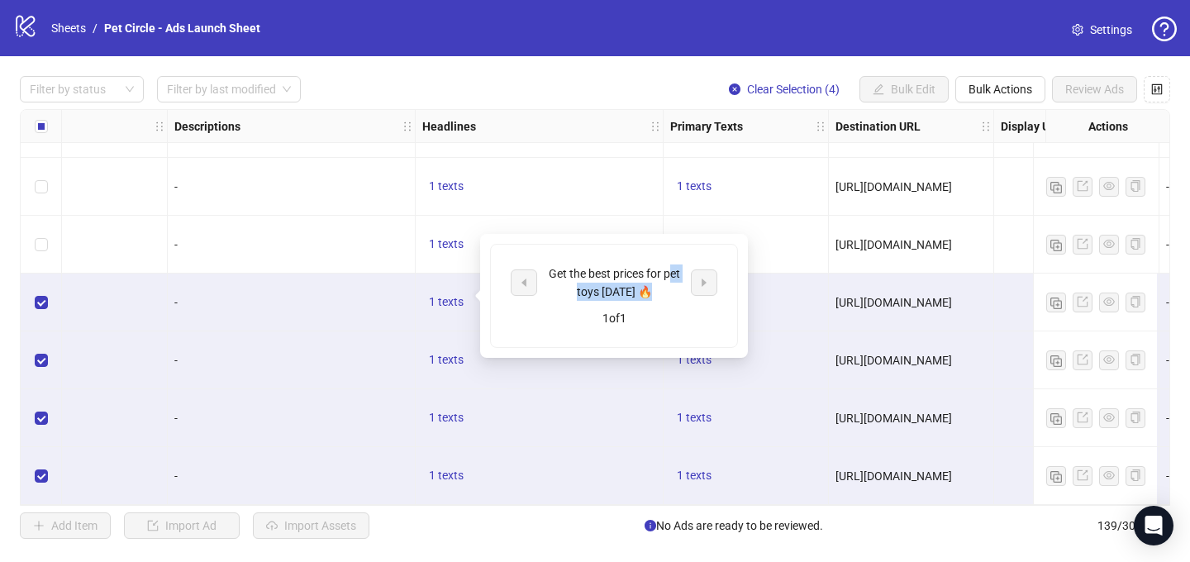
drag, startPoint x: 669, startPoint y: 274, endPoint x: 675, endPoint y: 290, distance: 17.5
click at [675, 290] on div "Get the best prices for pet toys [DATE] 🔥" at bounding box center [613, 282] width 137 height 36
drag, startPoint x: 698, startPoint y: 384, endPoint x: 865, endPoint y: 346, distance: 171.2
click at [698, 389] on div "1 texts" at bounding box center [746, 418] width 165 height 58
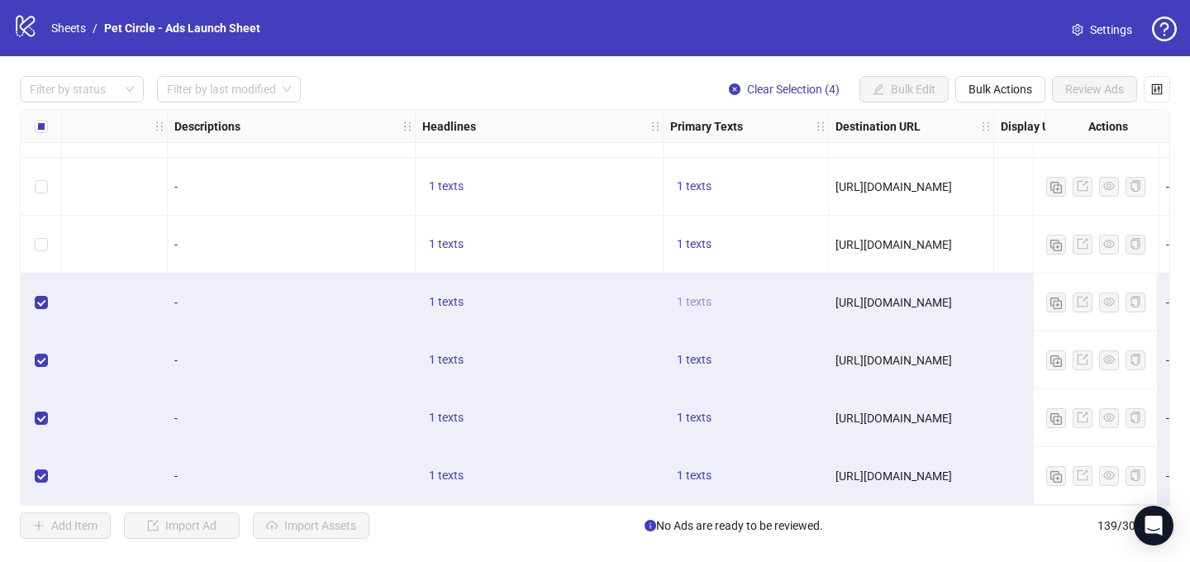
click at [696, 296] on span "1 texts" at bounding box center [694, 301] width 35 height 13
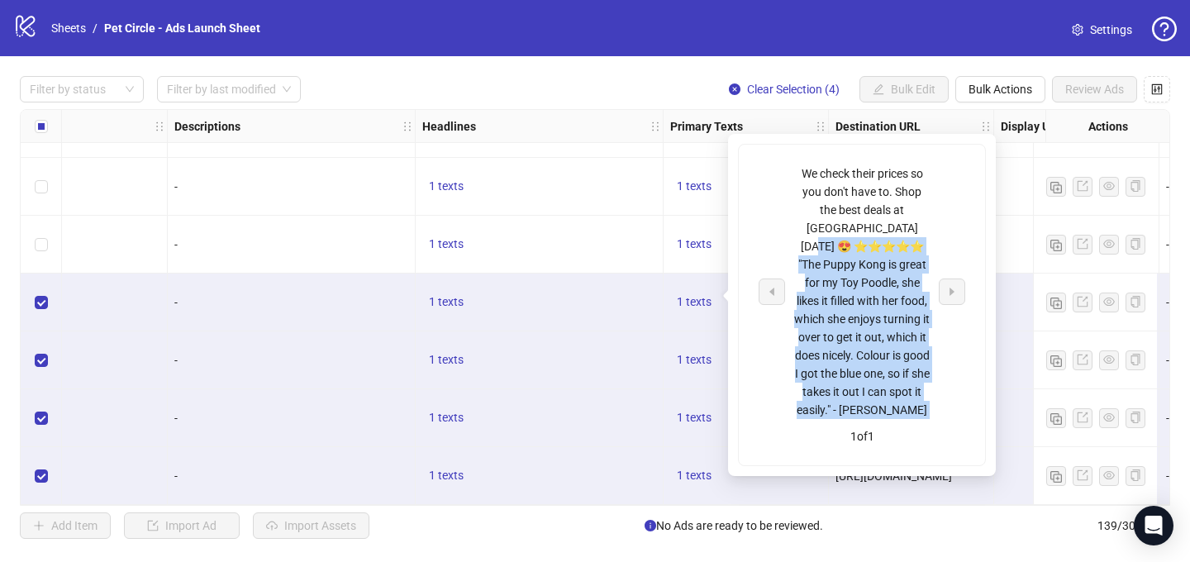
drag, startPoint x: 842, startPoint y: 227, endPoint x: 911, endPoint y: 406, distance: 191.2
click at [910, 406] on div "We check their prices so you don't have to. Shop the best deals at [GEOGRAPHIC_…" at bounding box center [862, 305] width 246 height 321
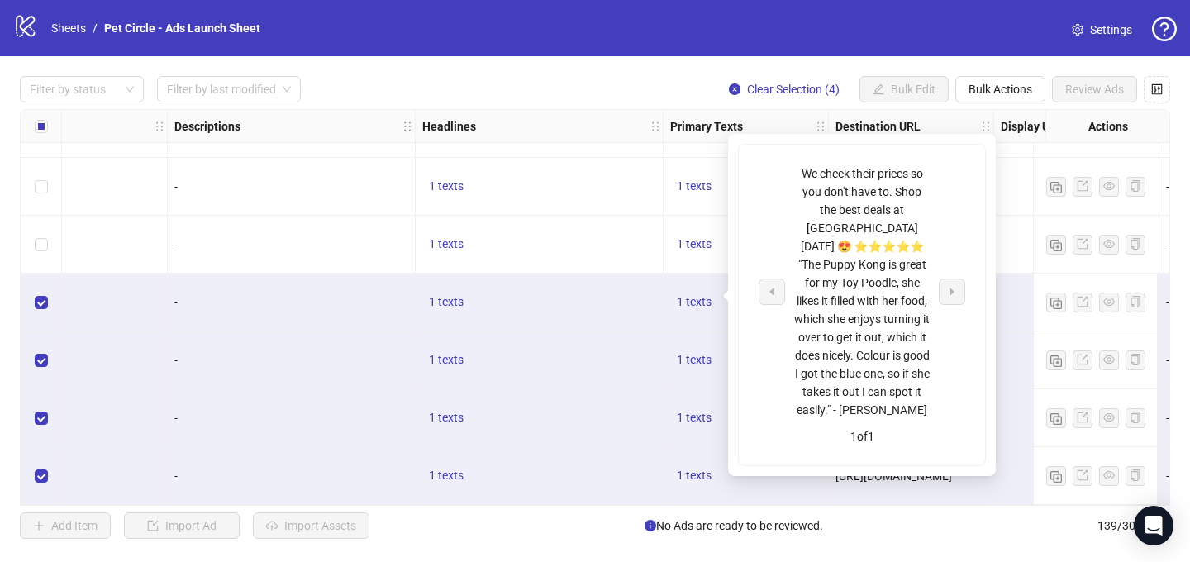
click at [1013, 277] on div at bounding box center [1076, 303] width 165 height 58
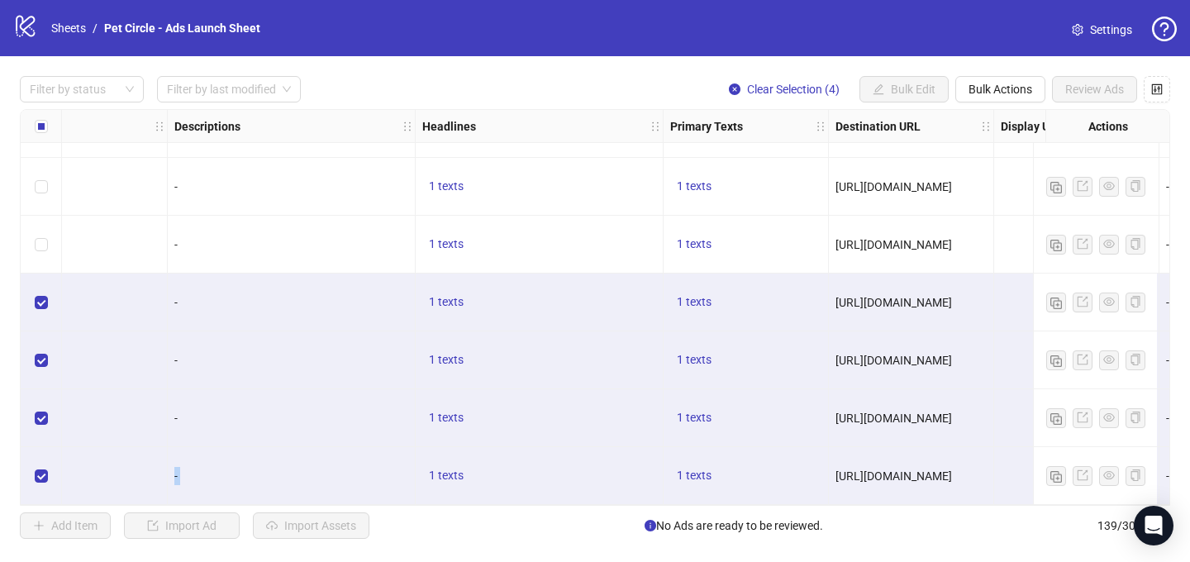
drag, startPoint x: 532, startPoint y: 498, endPoint x: 90, endPoint y: 490, distance: 442.2
drag, startPoint x: 503, startPoint y: 506, endPoint x: 553, endPoint y: 507, distance: 50.4
click at [553, 507] on div "**********" at bounding box center [595, 307] width 1190 height 503
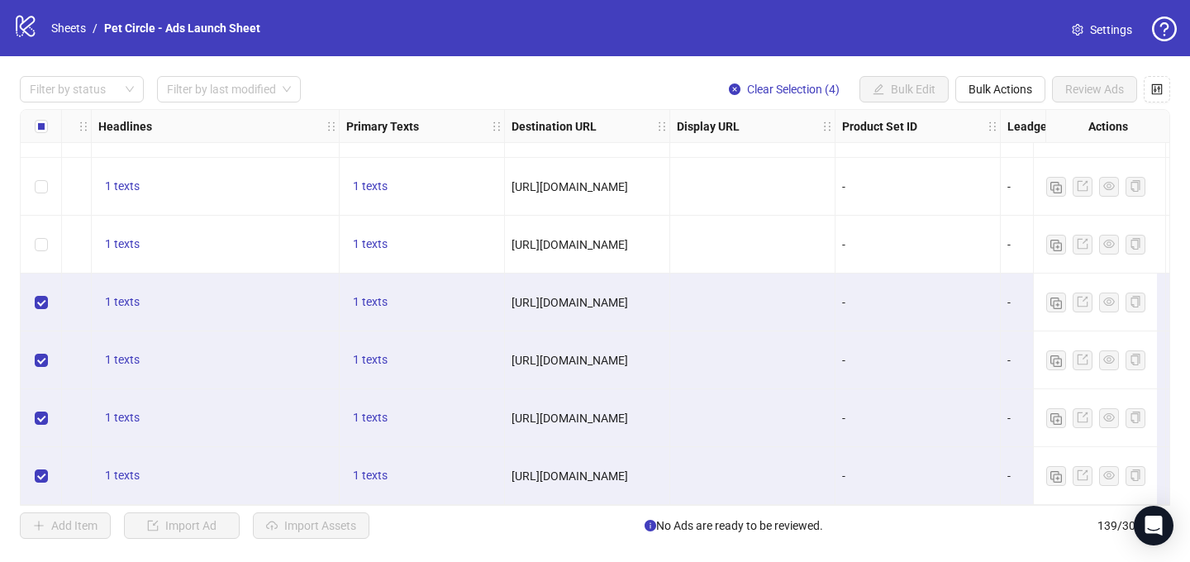
scroll to position [7686, 1148]
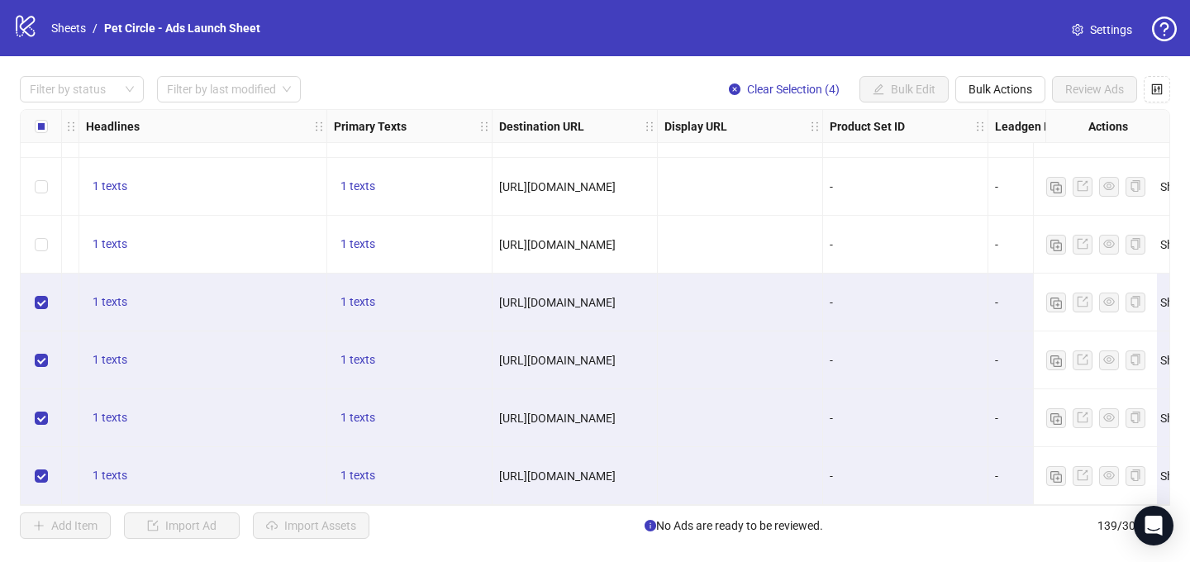
click at [604, 298] on span "[URL][DOMAIN_NAME]" at bounding box center [557, 302] width 117 height 13
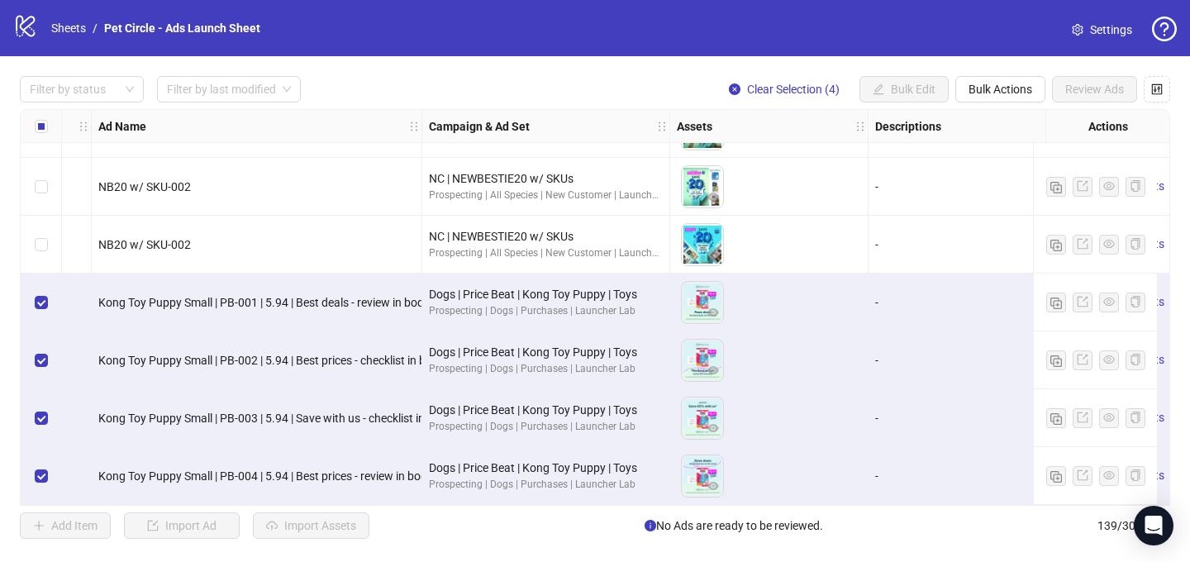
scroll to position [7686, 0]
